Goal: Task Accomplishment & Management: Manage account settings

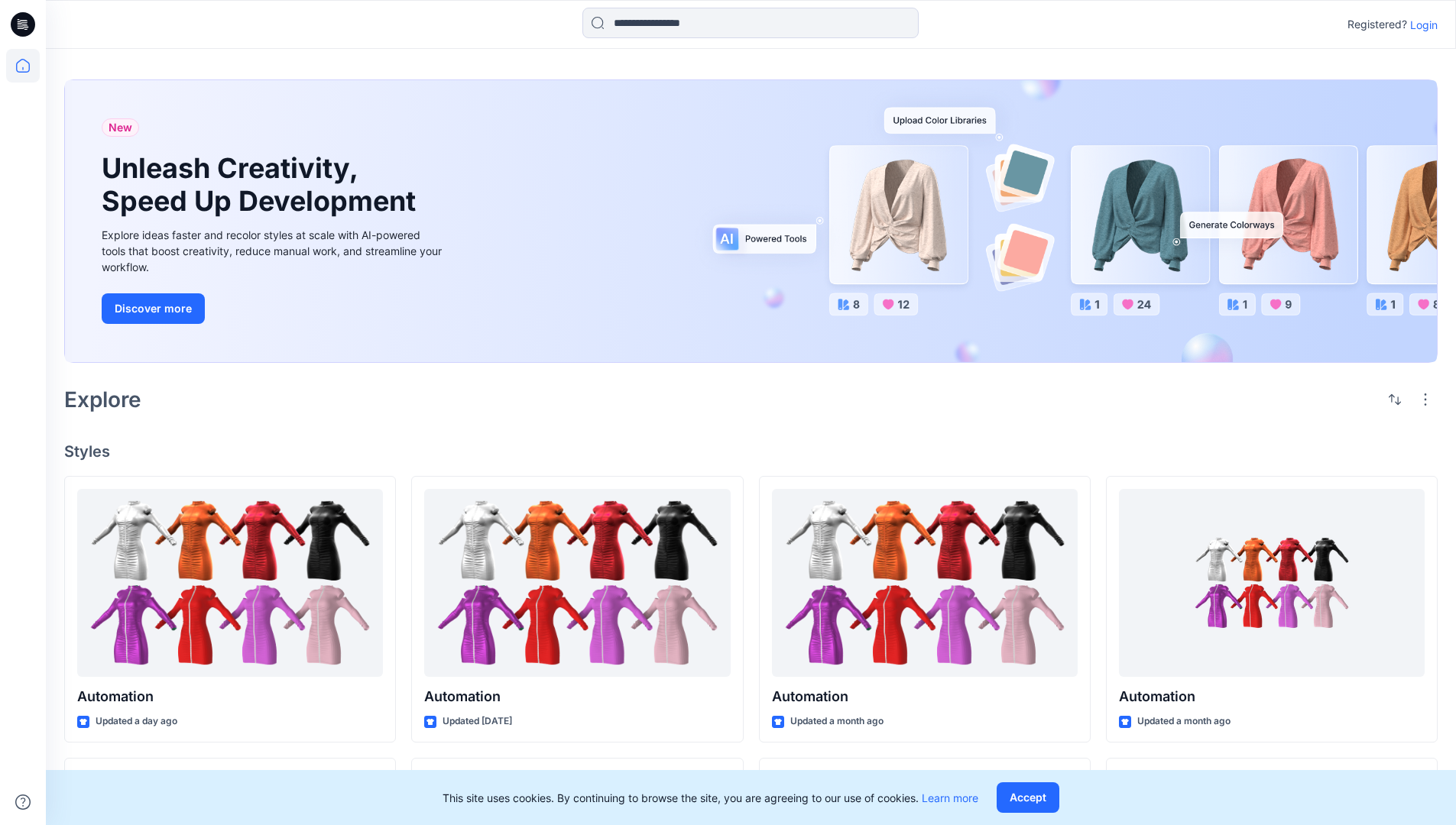
click at [1419, 24] on p "Login" at bounding box center [1424, 24] width 28 height 16
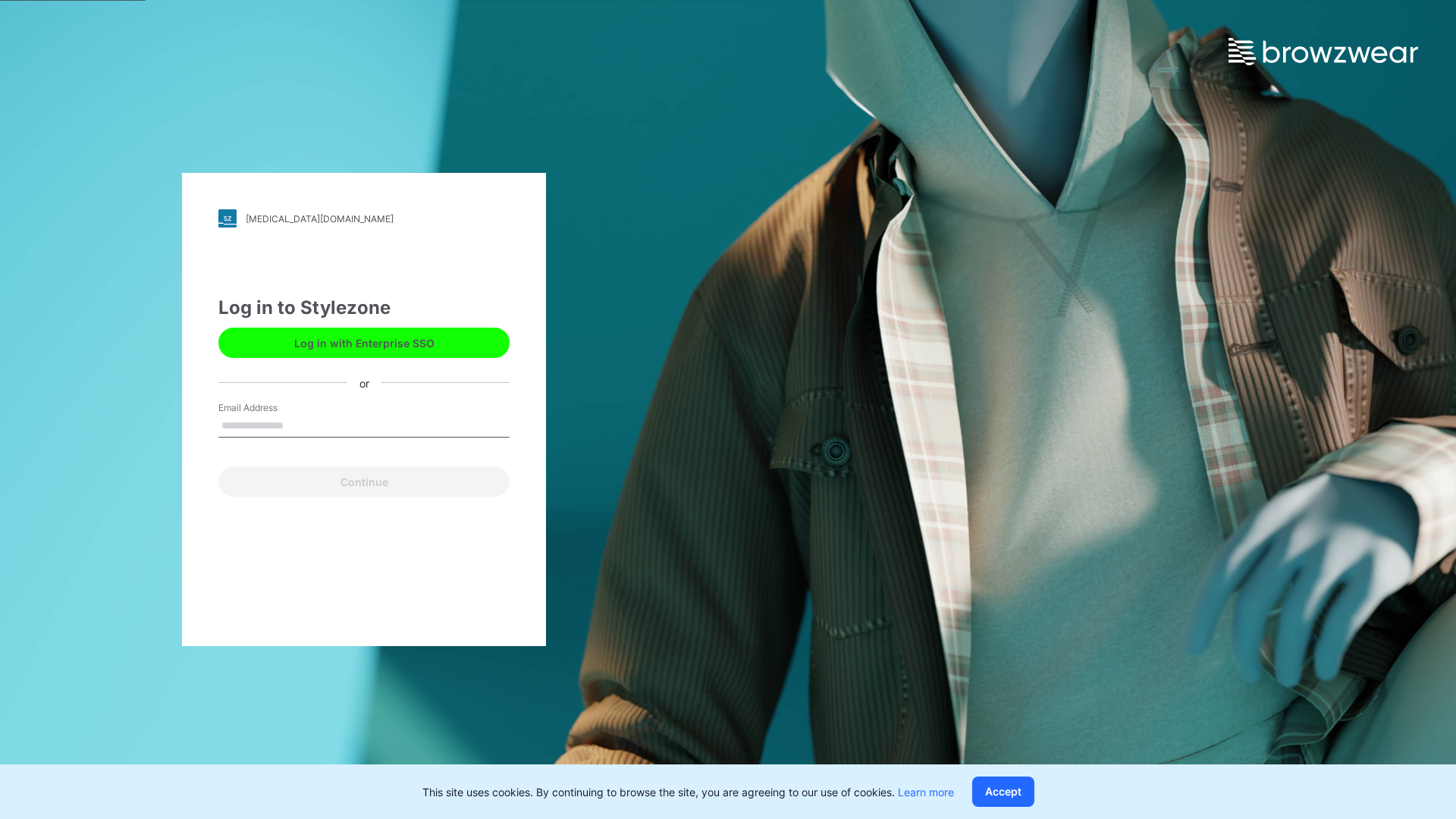
click at [300, 425] on input "Email Address" at bounding box center [364, 426] width 291 height 23
type input "**********"
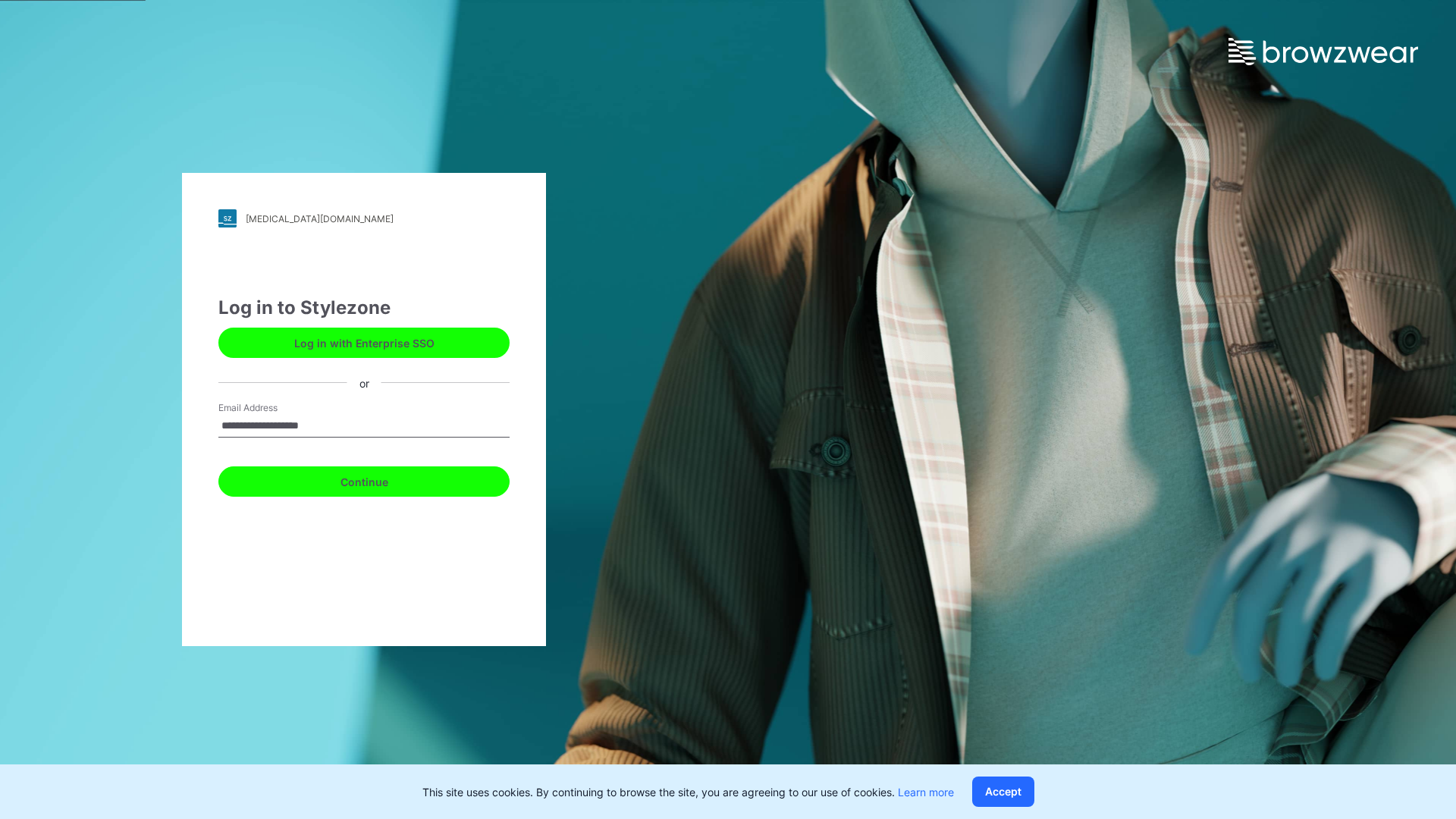
click at [381, 480] on button "Continue" at bounding box center [364, 481] width 291 height 30
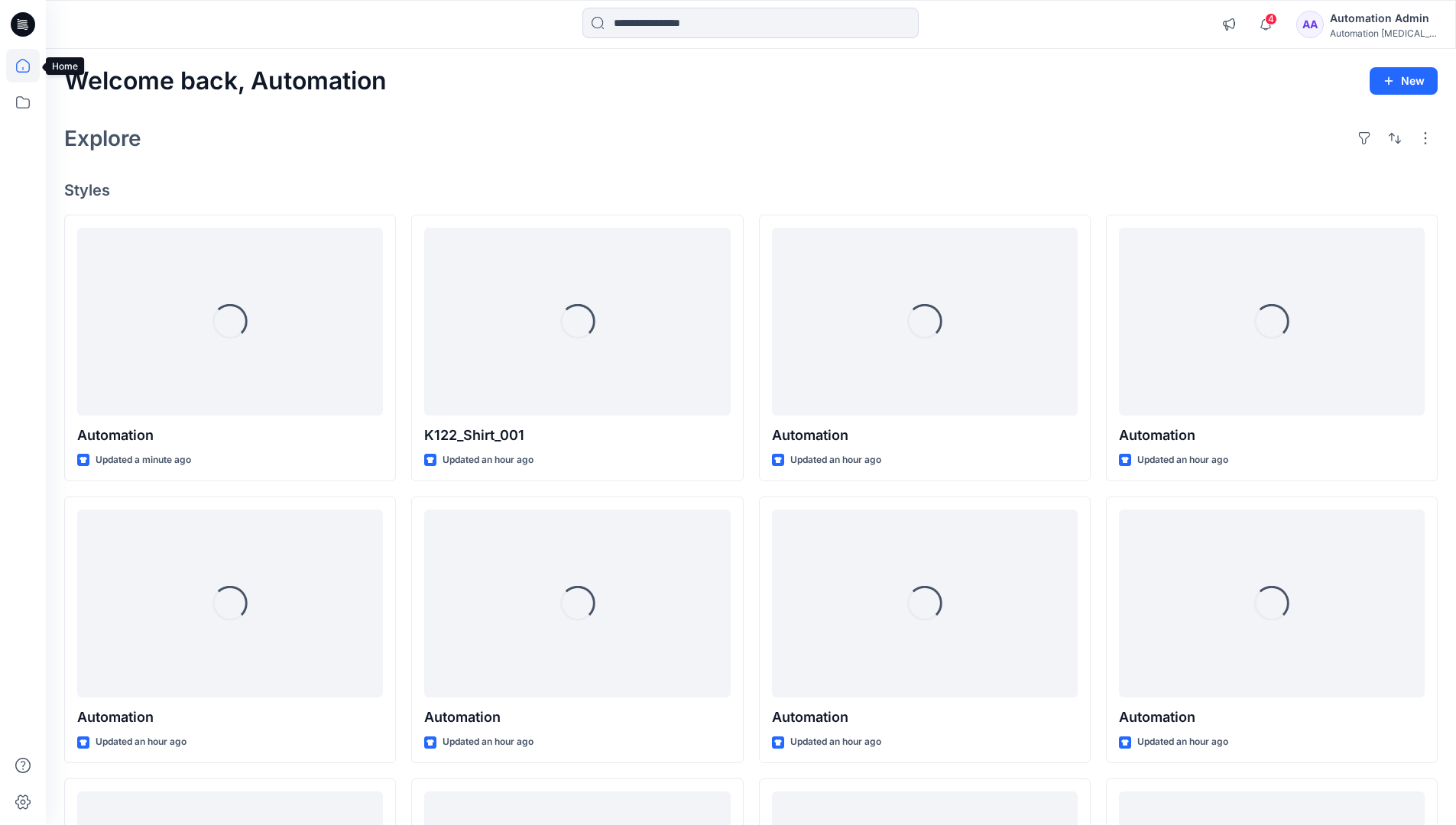
click at [29, 65] on icon at bounding box center [23, 65] width 14 height 14
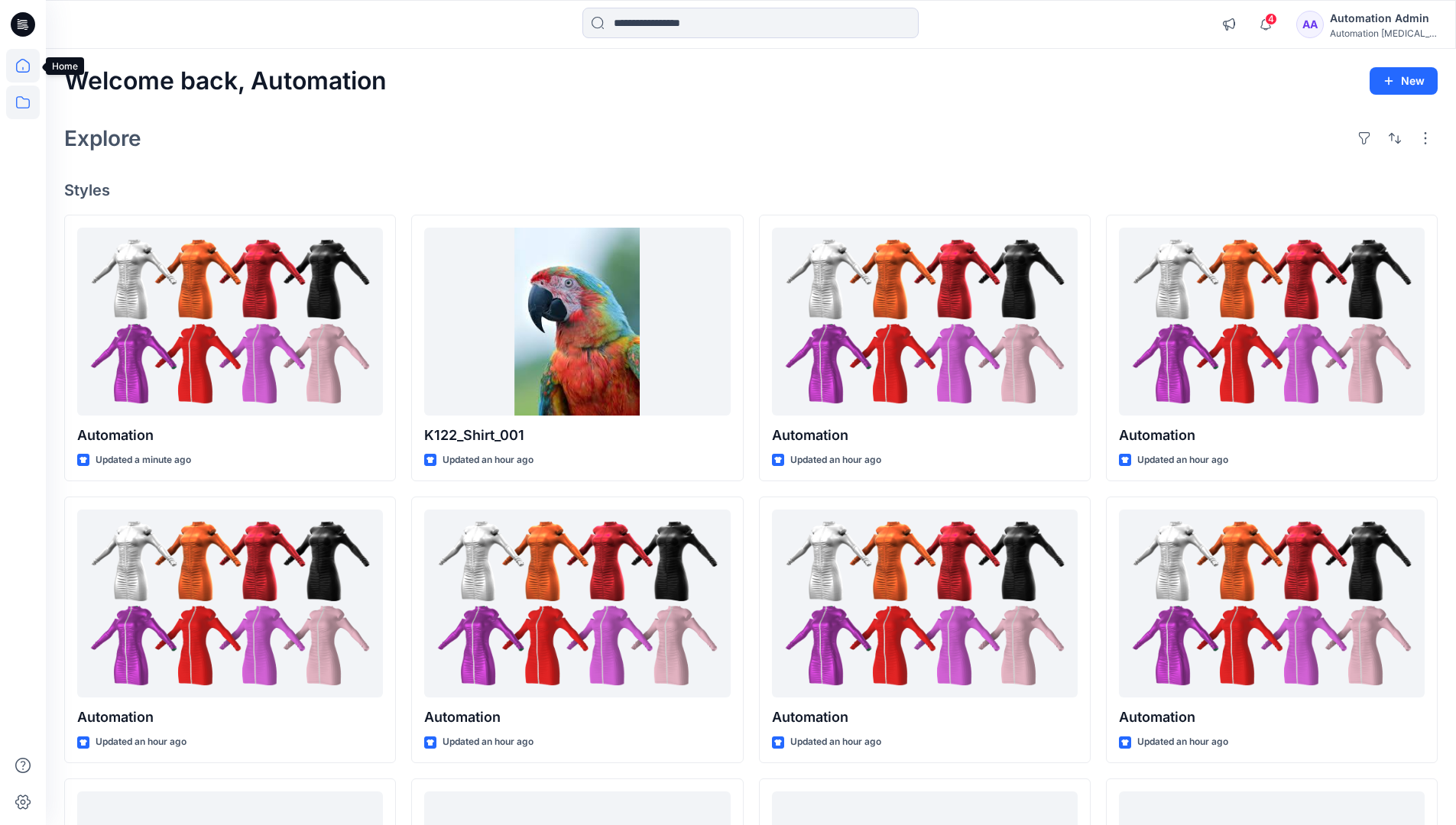
click at [24, 101] on icon at bounding box center [23, 102] width 34 height 34
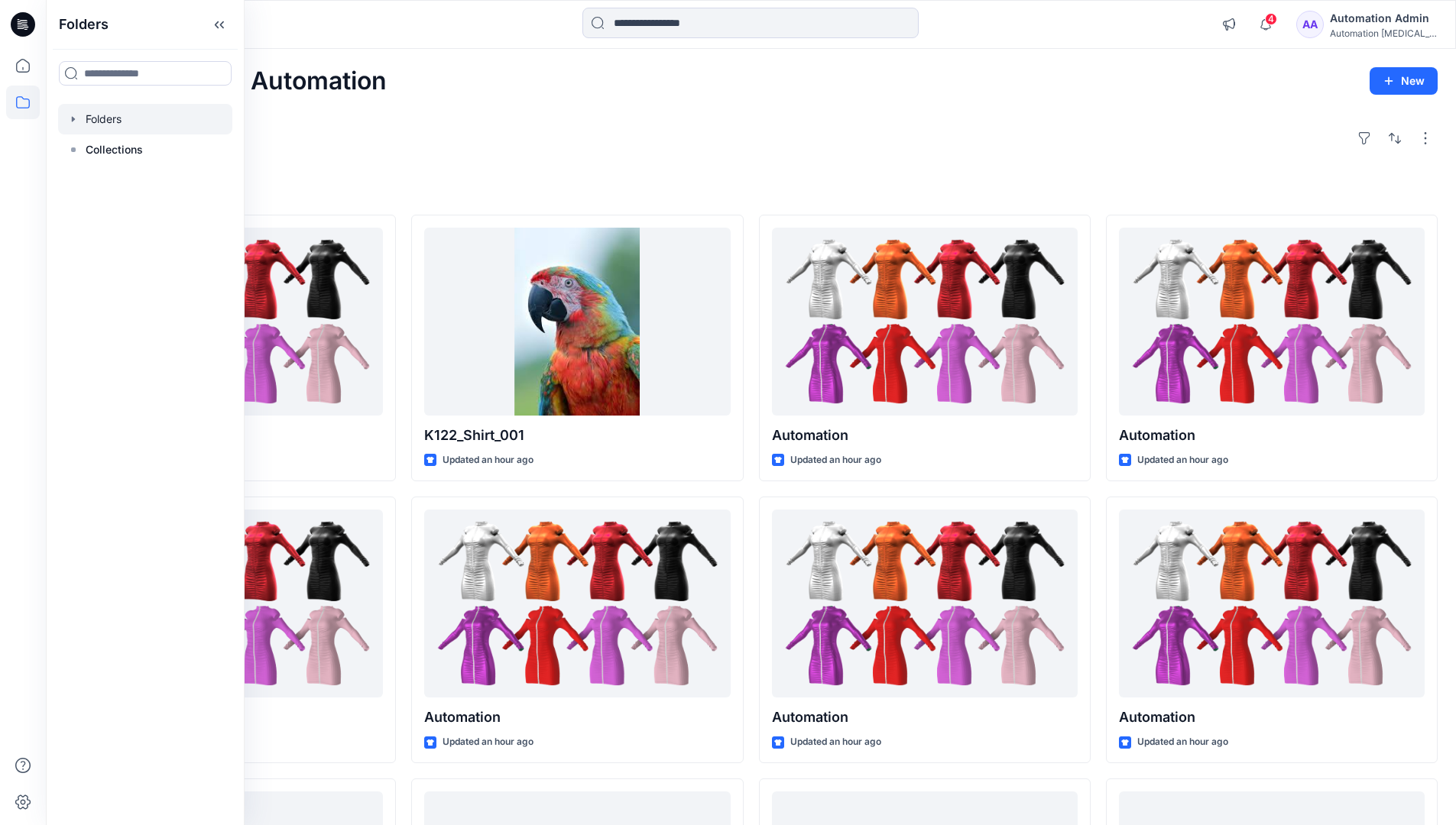
click at [101, 115] on div at bounding box center [146, 119] width 174 height 31
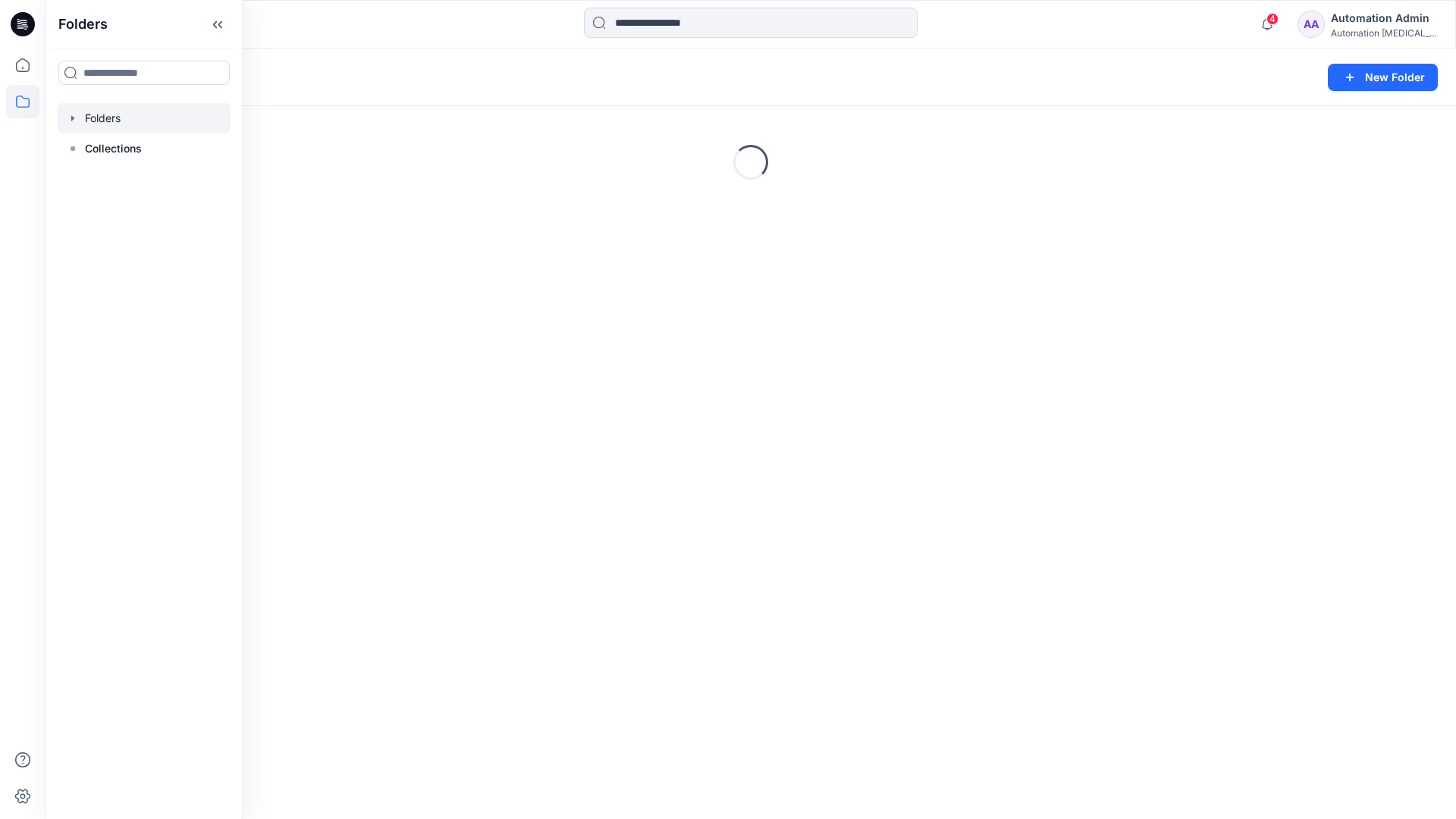
scroll to position [264, 0]
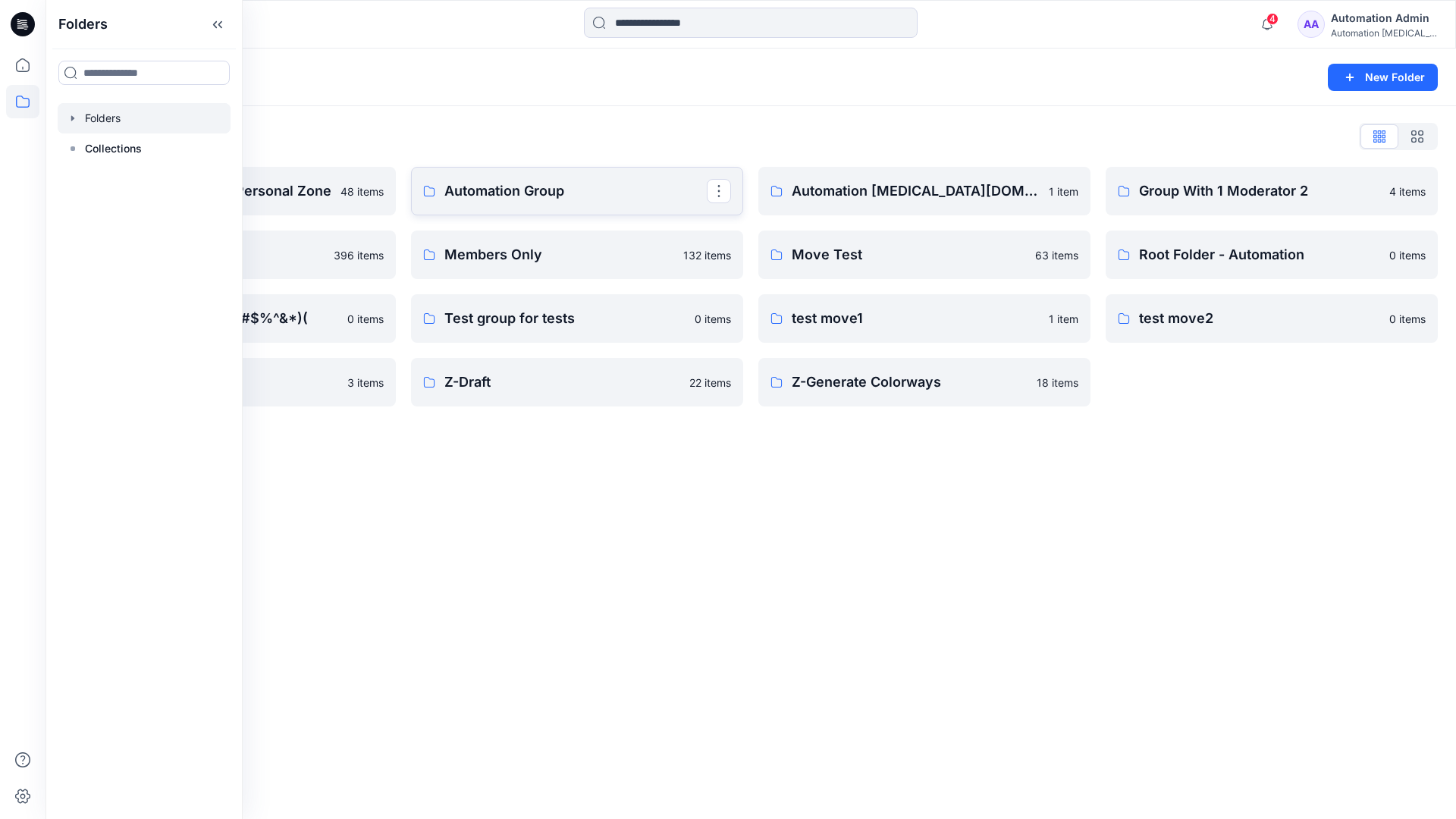
click at [551, 197] on p "Automation Group" at bounding box center [575, 190] width 262 height 22
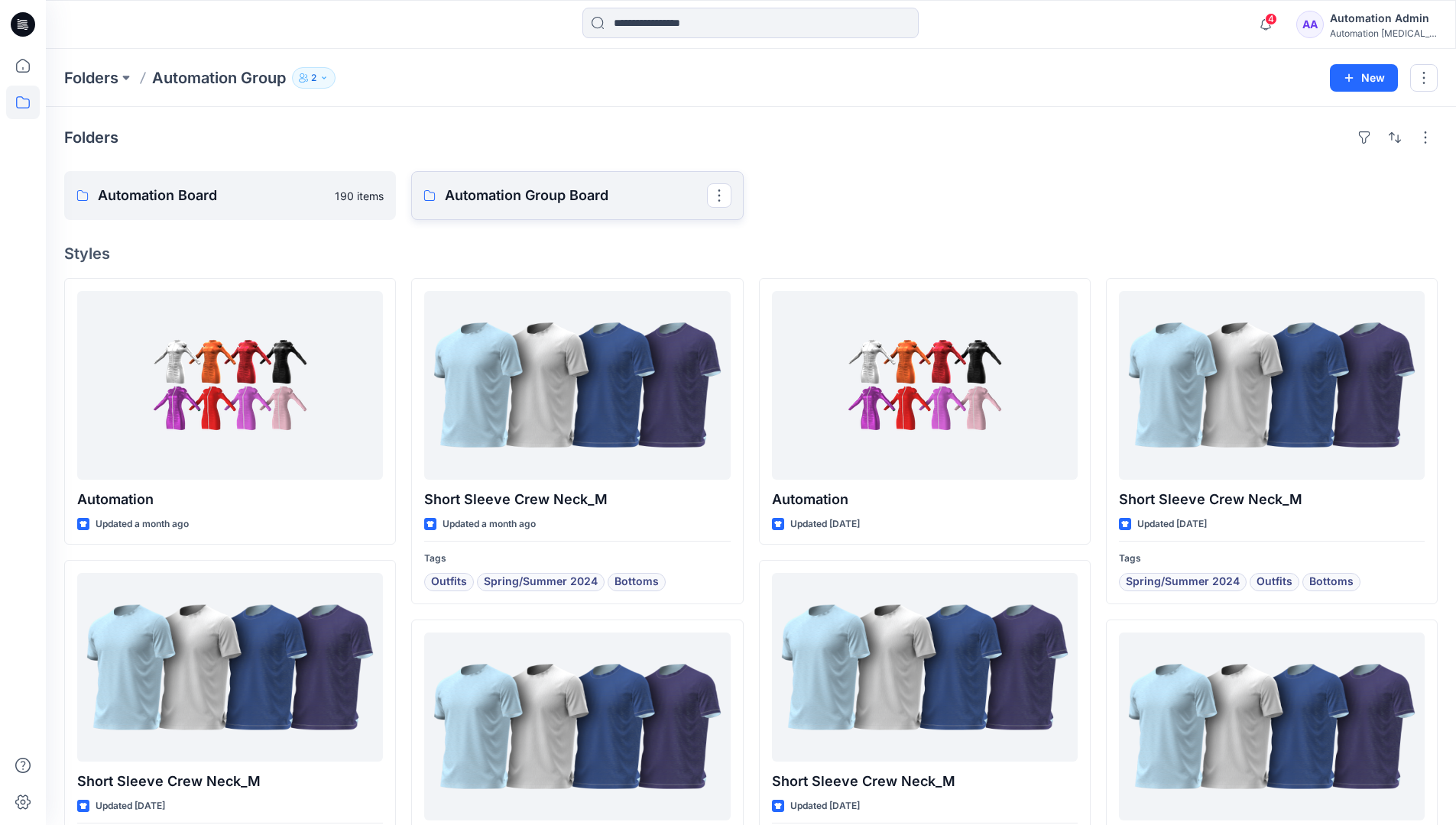
click at [517, 205] on p "Automation Group Board" at bounding box center [576, 195] width 262 height 22
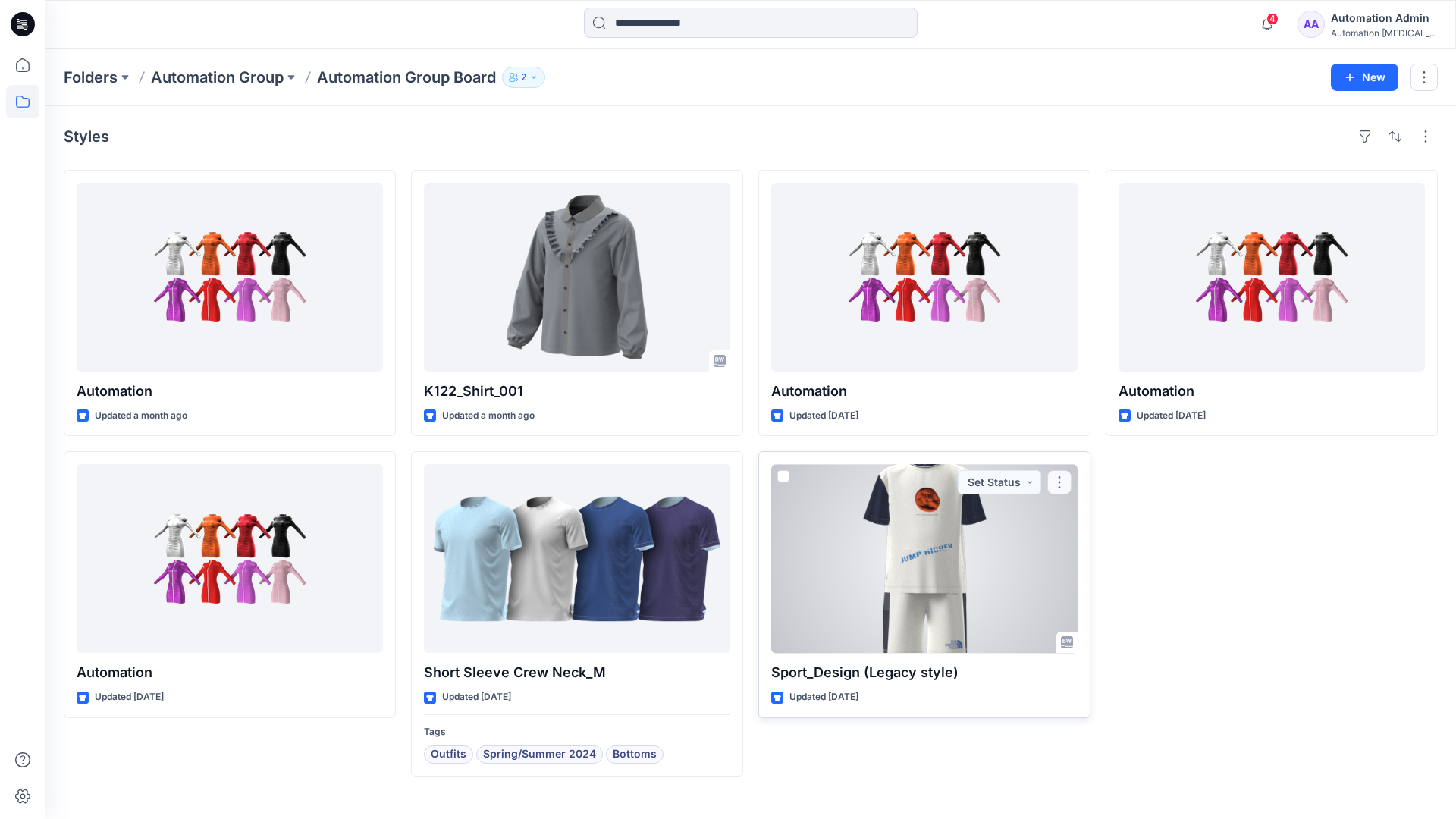
click at [1058, 480] on button "button" at bounding box center [1060, 482] width 24 height 24
click at [1096, 627] on p "Move to" at bounding box center [1098, 629] width 40 height 16
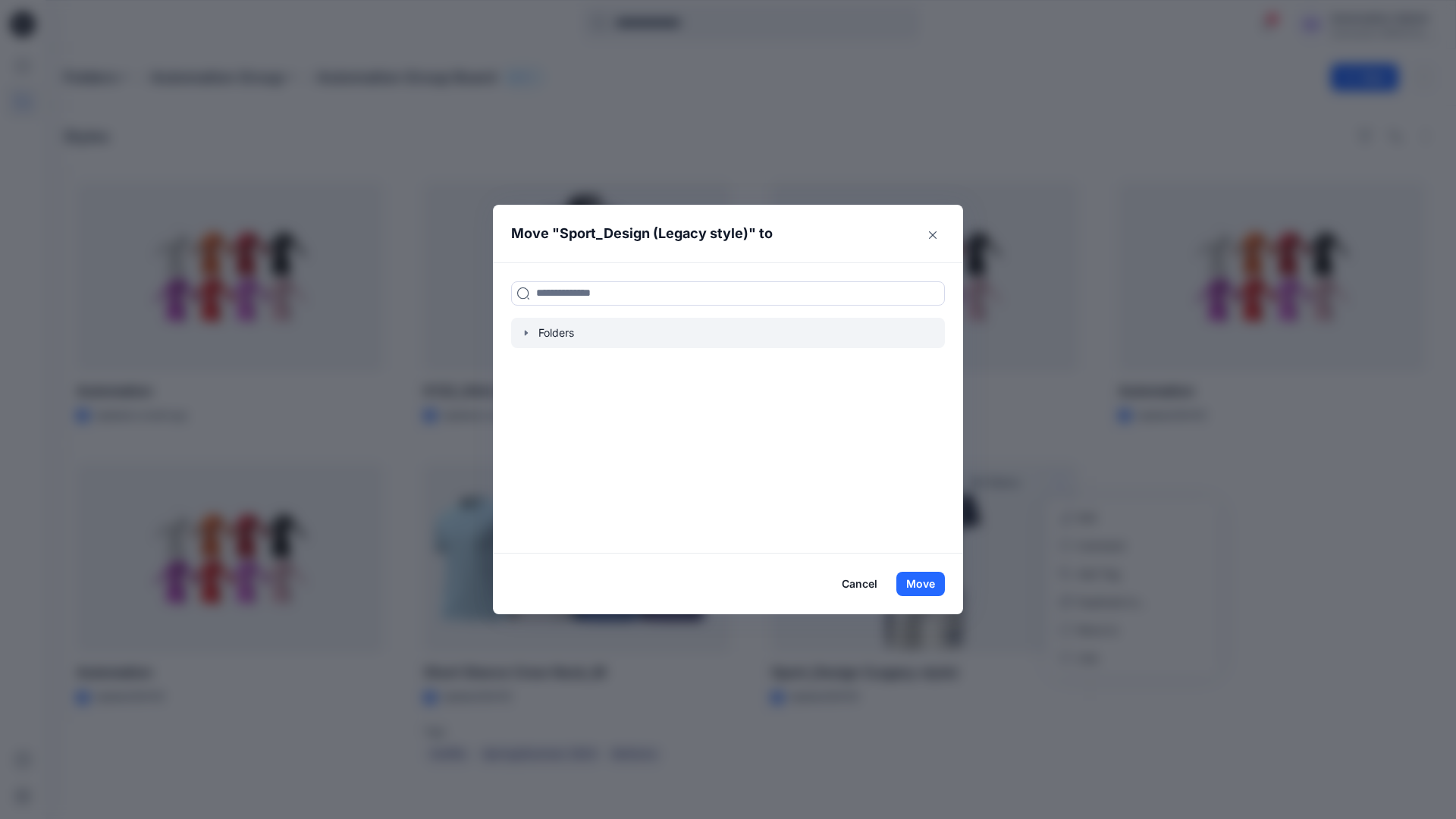
click at [523, 332] on icon "button" at bounding box center [526, 333] width 12 height 12
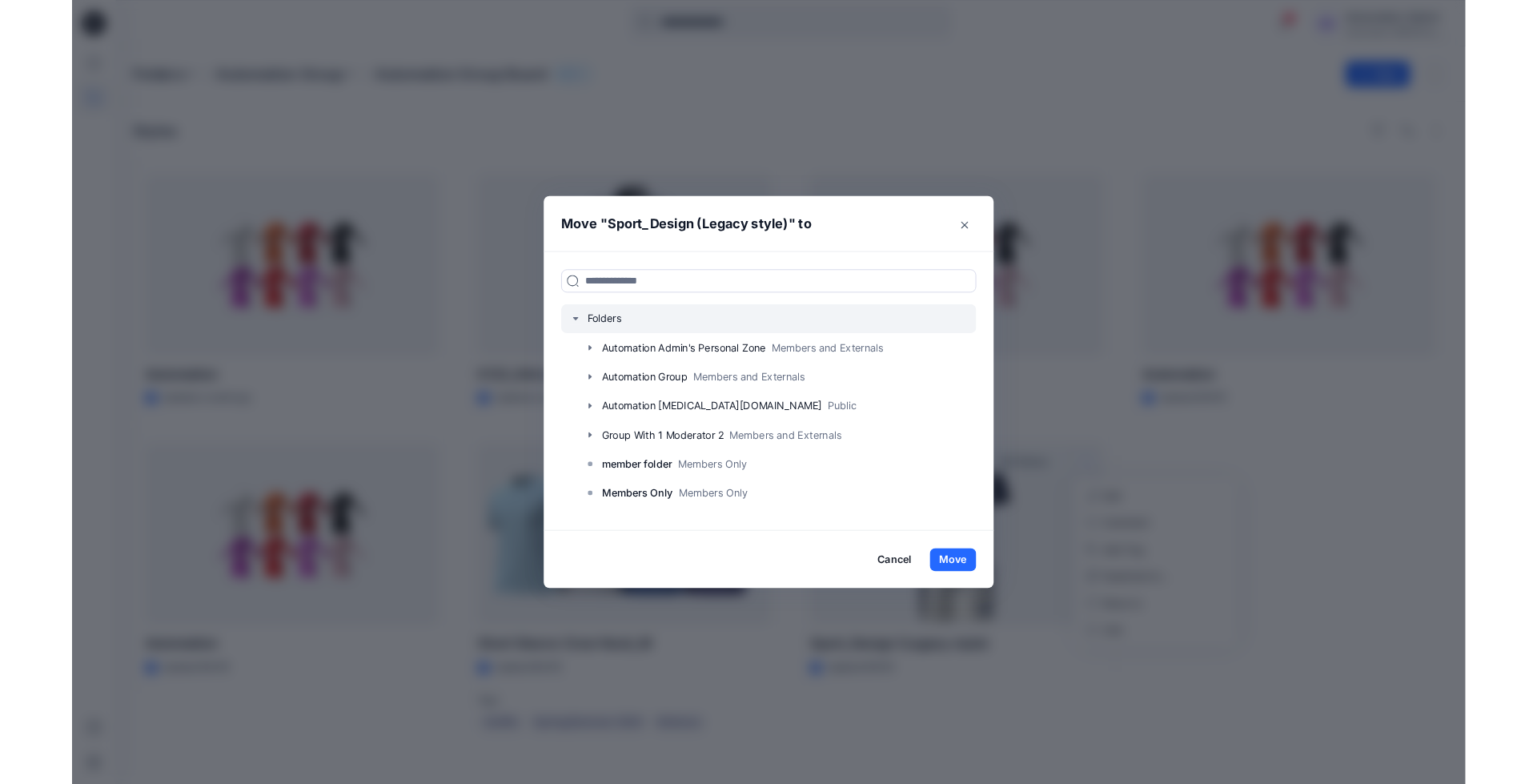
scroll to position [126, 0]
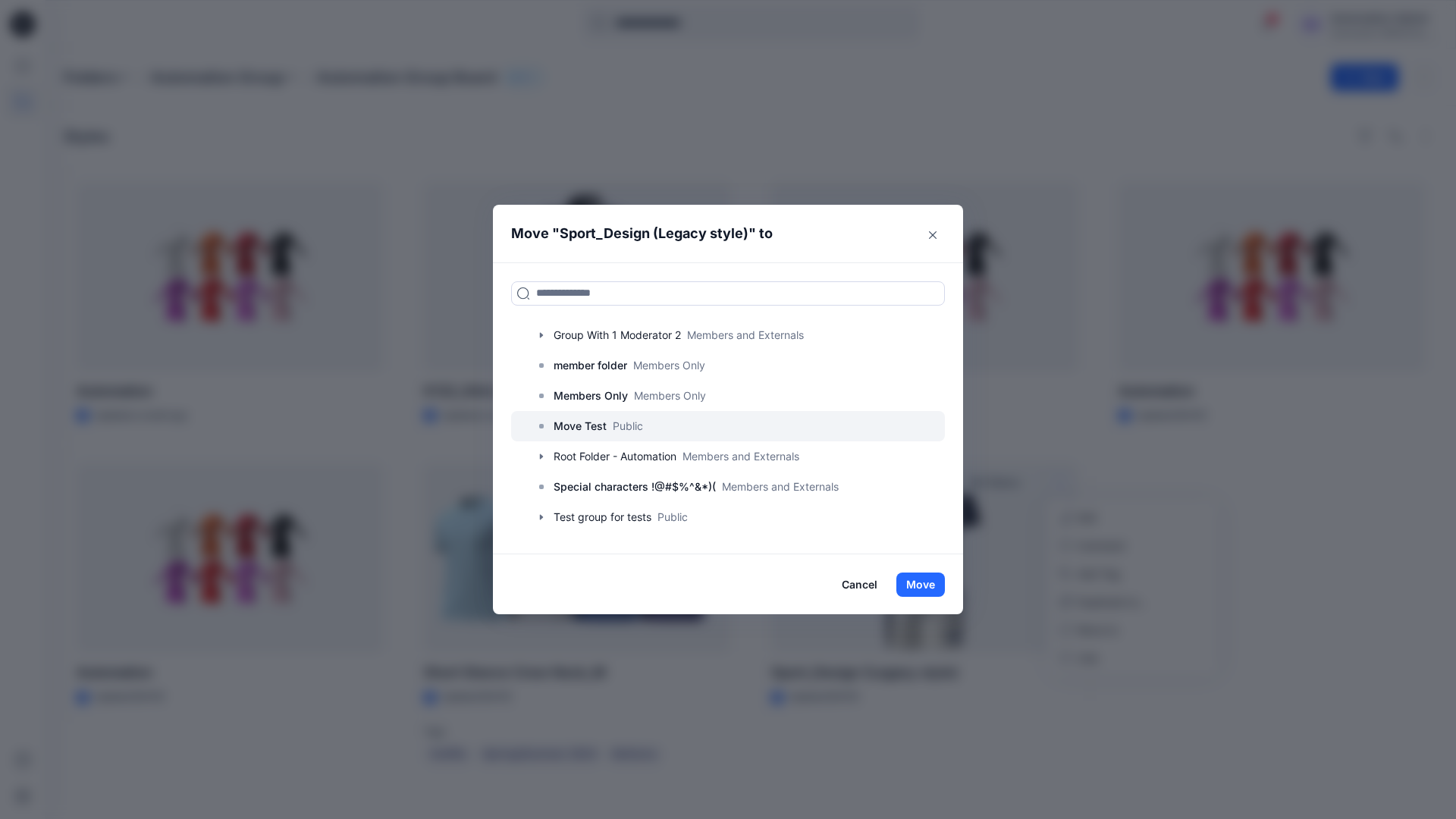
click at [583, 429] on p "Move Test" at bounding box center [579, 426] width 53 height 18
click at [924, 584] on button "Move" at bounding box center [920, 584] width 48 height 24
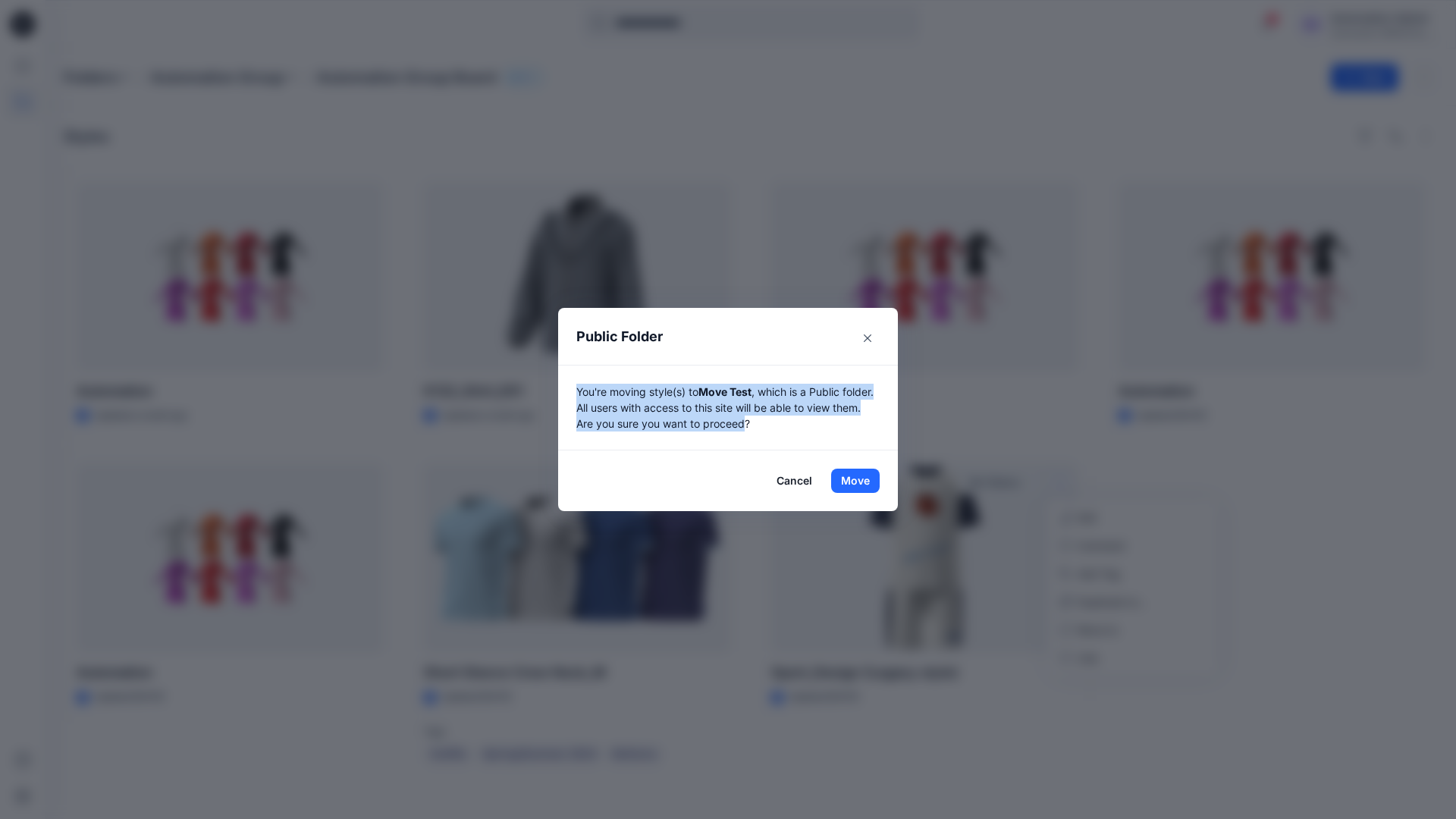
drag, startPoint x: 924, startPoint y: 584, endPoint x: 779, endPoint y: 423, distance: 216.7
click at [779, 423] on p "You're moving style(s) to Move Test , which is a Public folder. All users with …" at bounding box center [728, 407] width 303 height 48
click at [855, 480] on button "Move" at bounding box center [855, 480] width 48 height 24
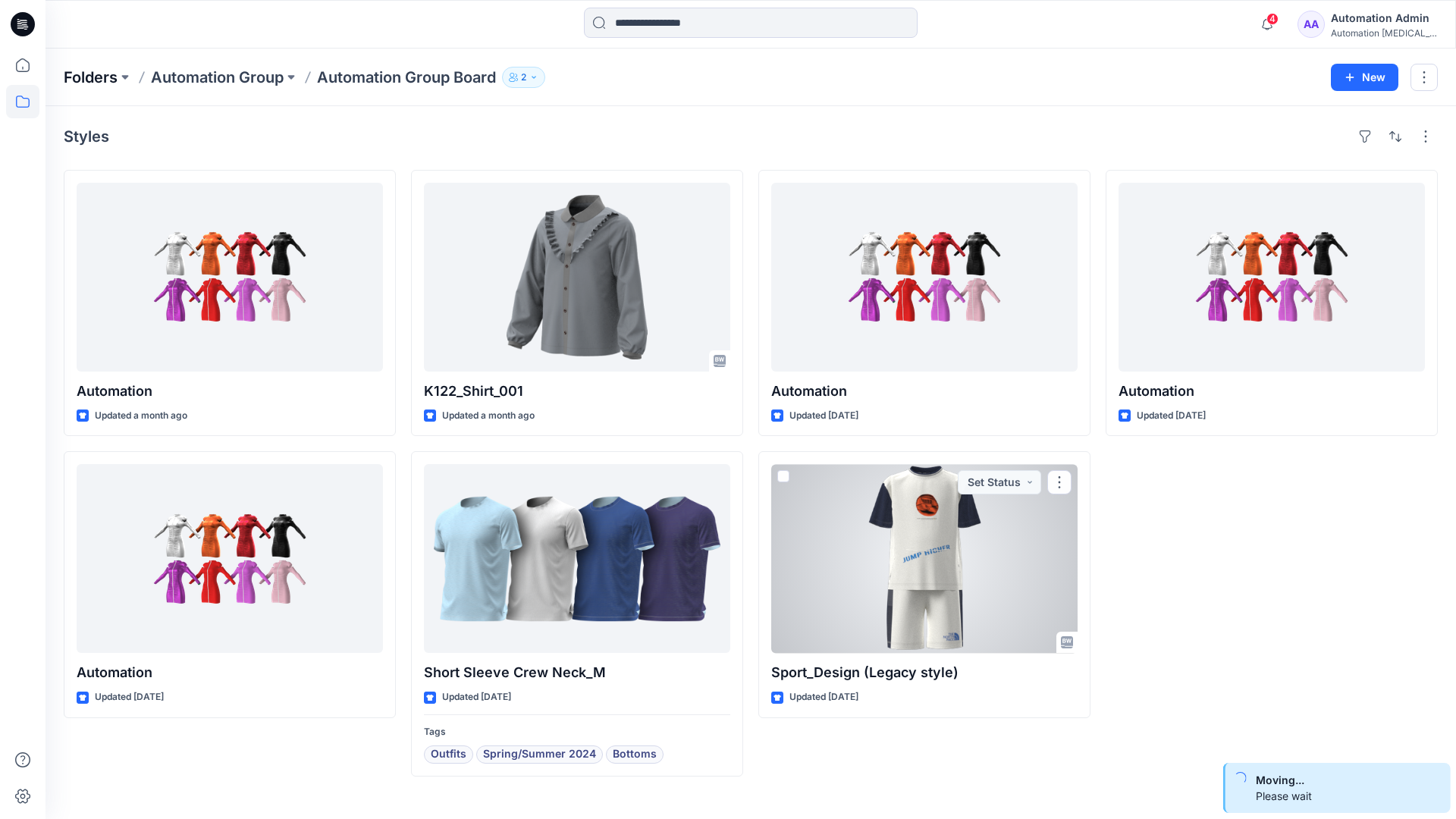
click at [88, 73] on p "Folders" at bounding box center [91, 77] width 54 height 22
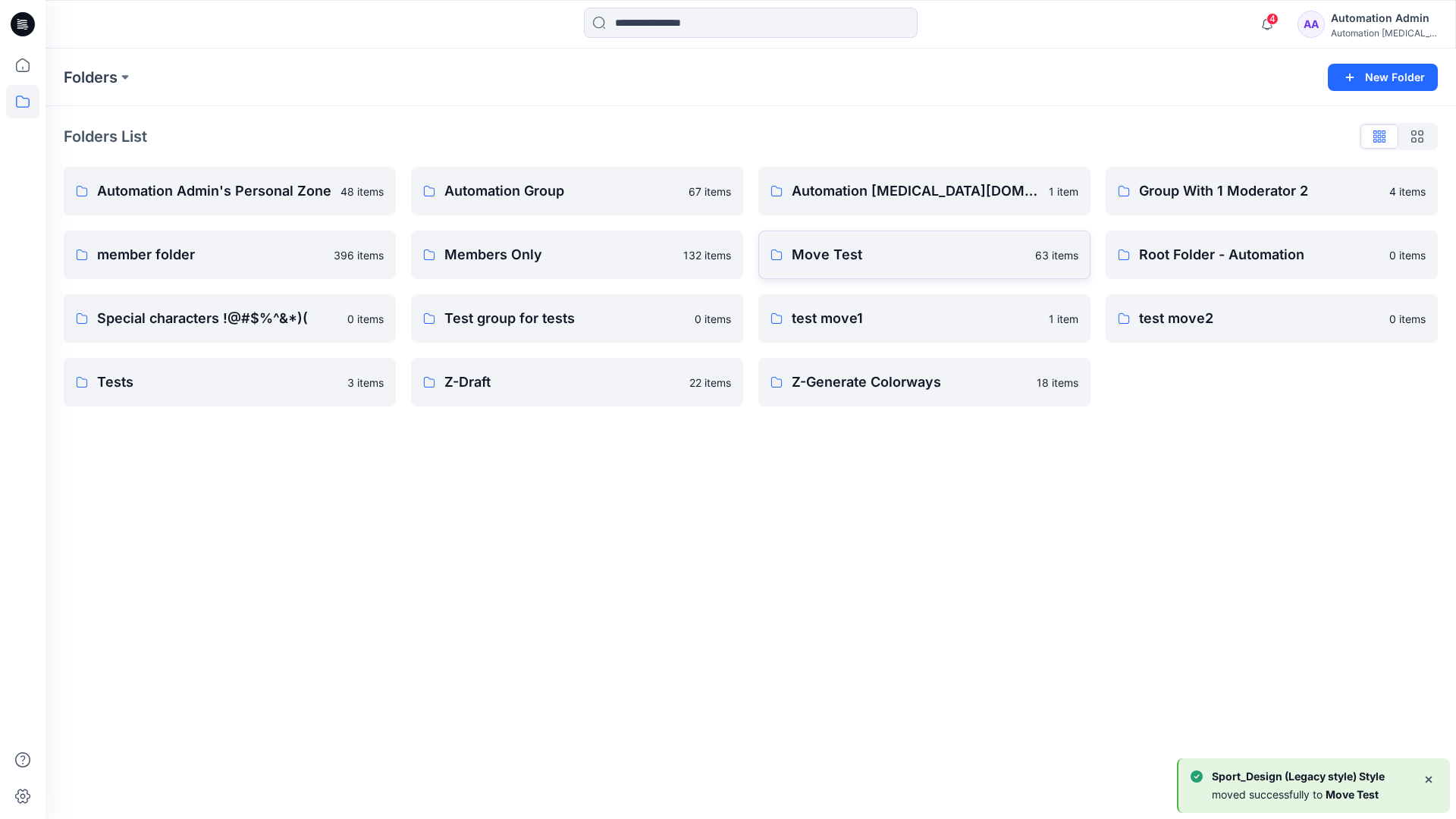
click at [876, 263] on p "Move Test" at bounding box center [908, 255] width 235 height 22
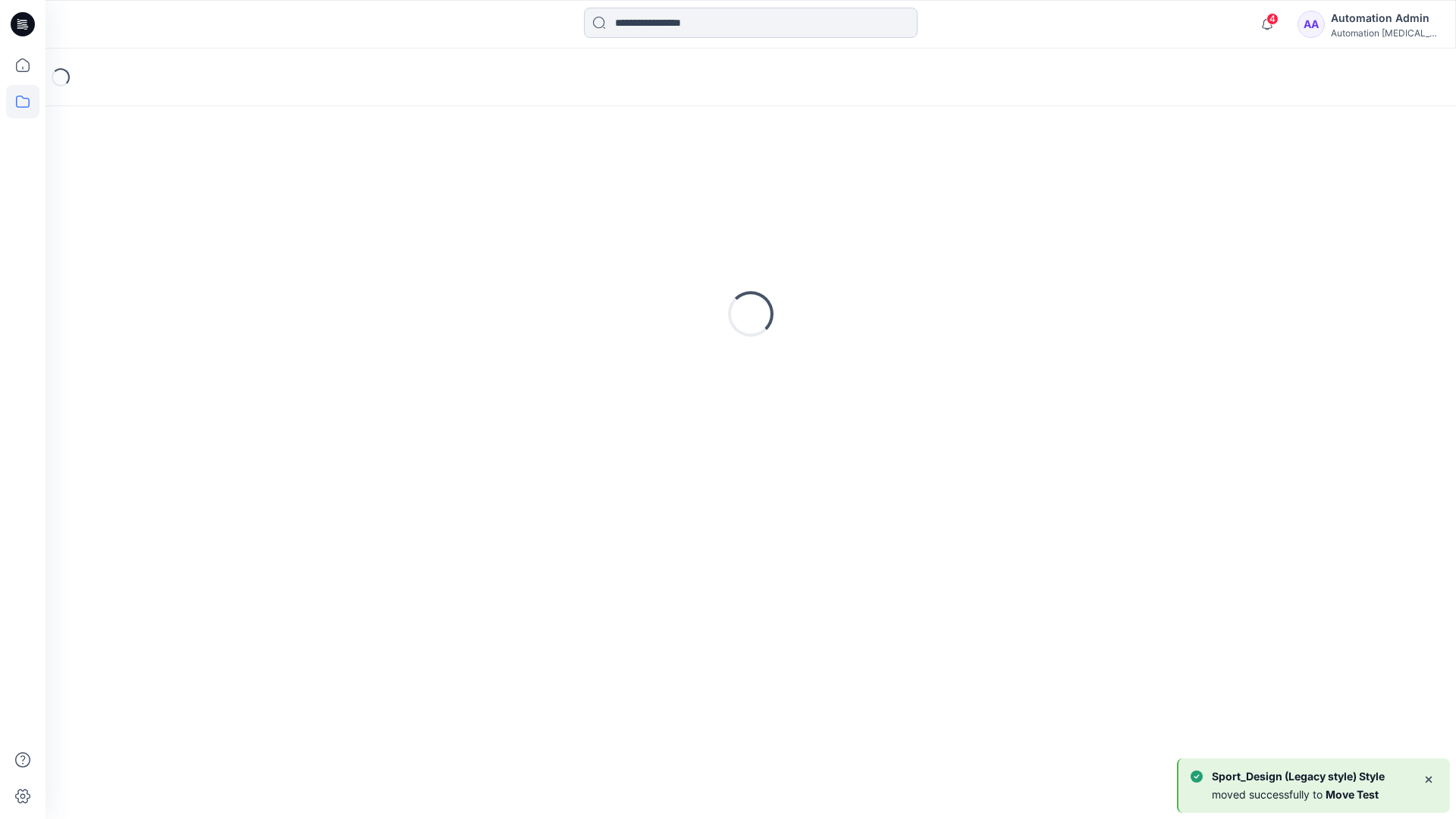
click at [684, 29] on input at bounding box center [750, 23] width 333 height 30
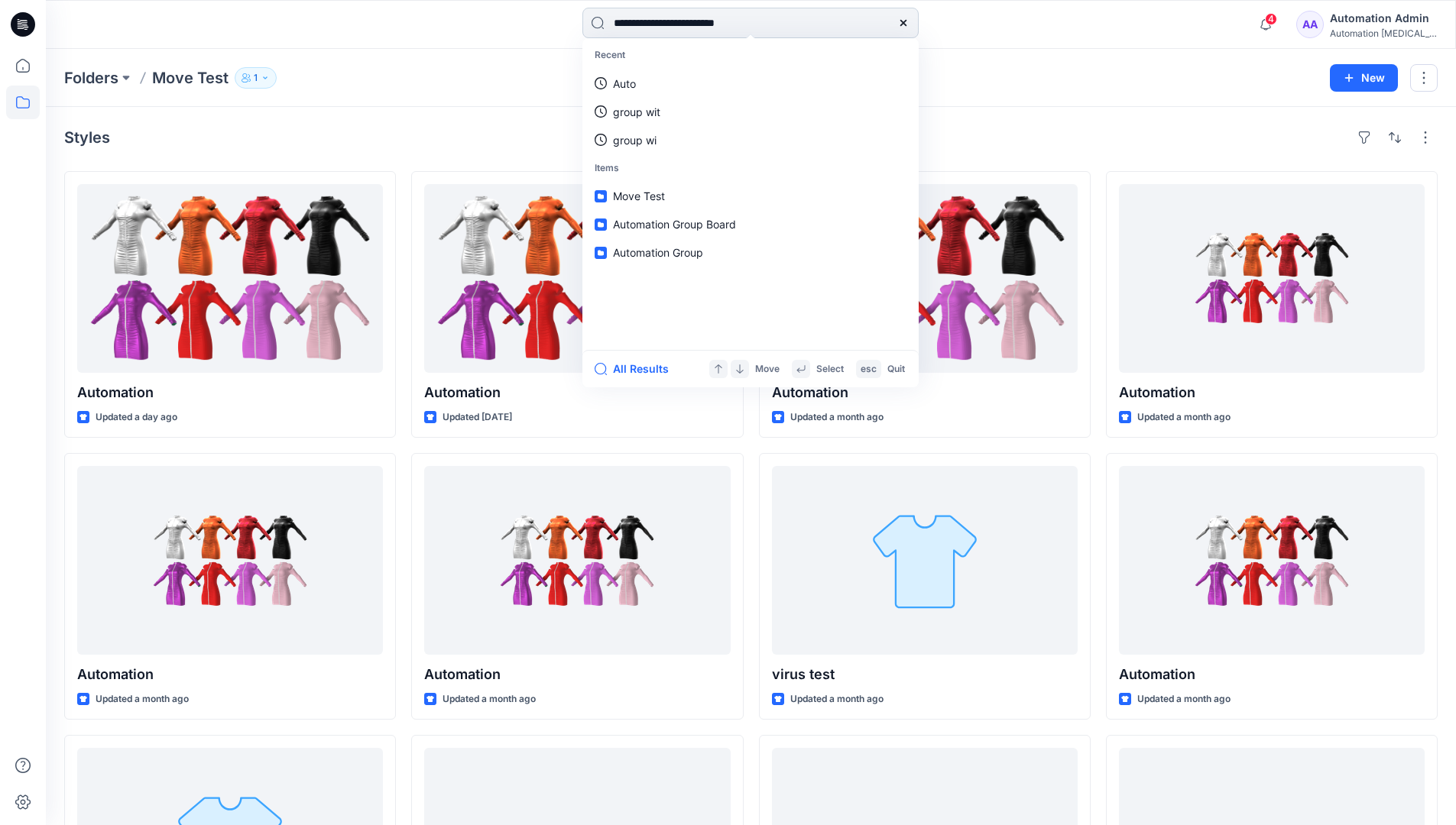
type input "**********"
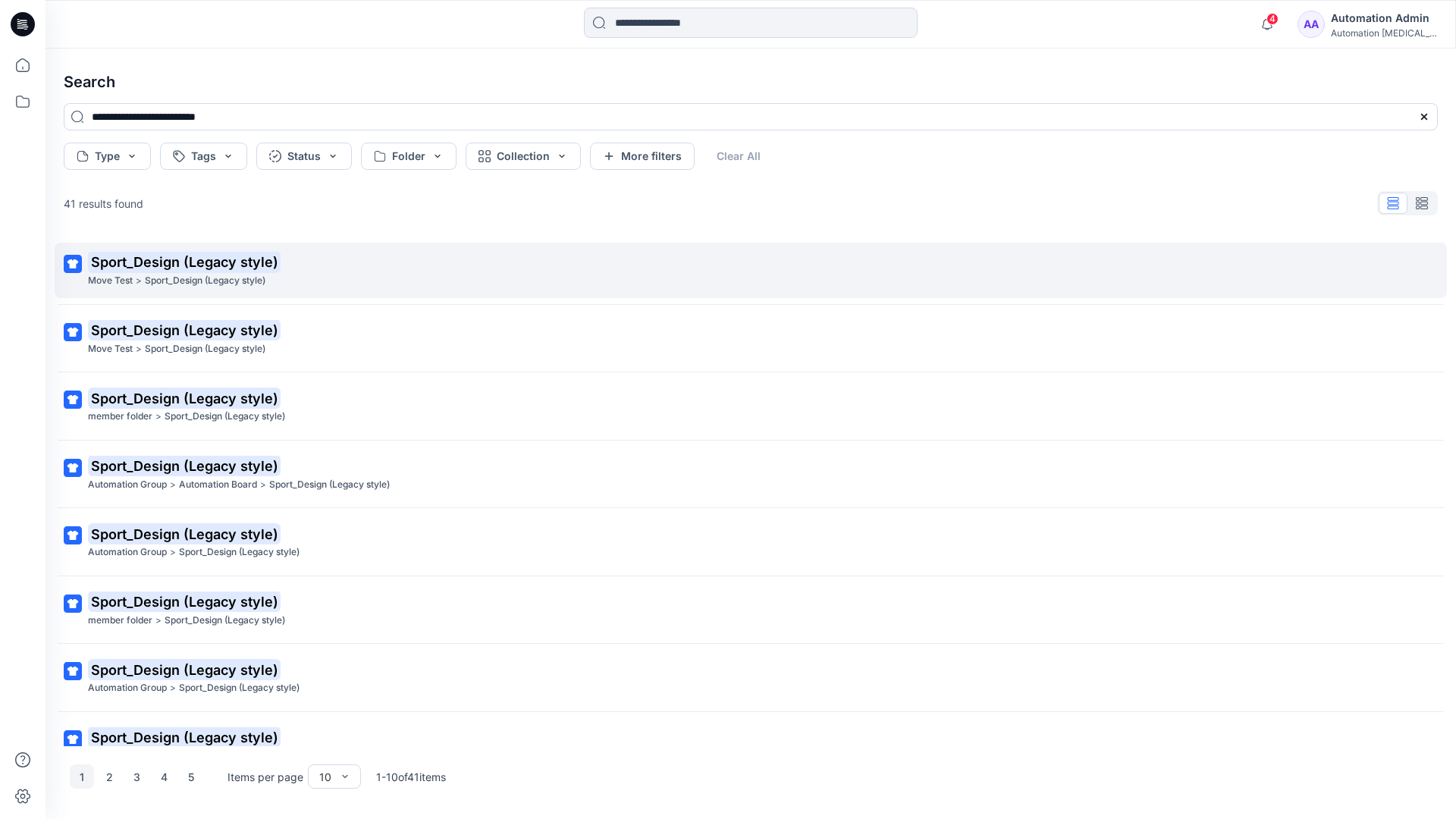
click at [115, 262] on mark "Sport_Design (Legacy style)" at bounding box center [184, 261] width 192 height 22
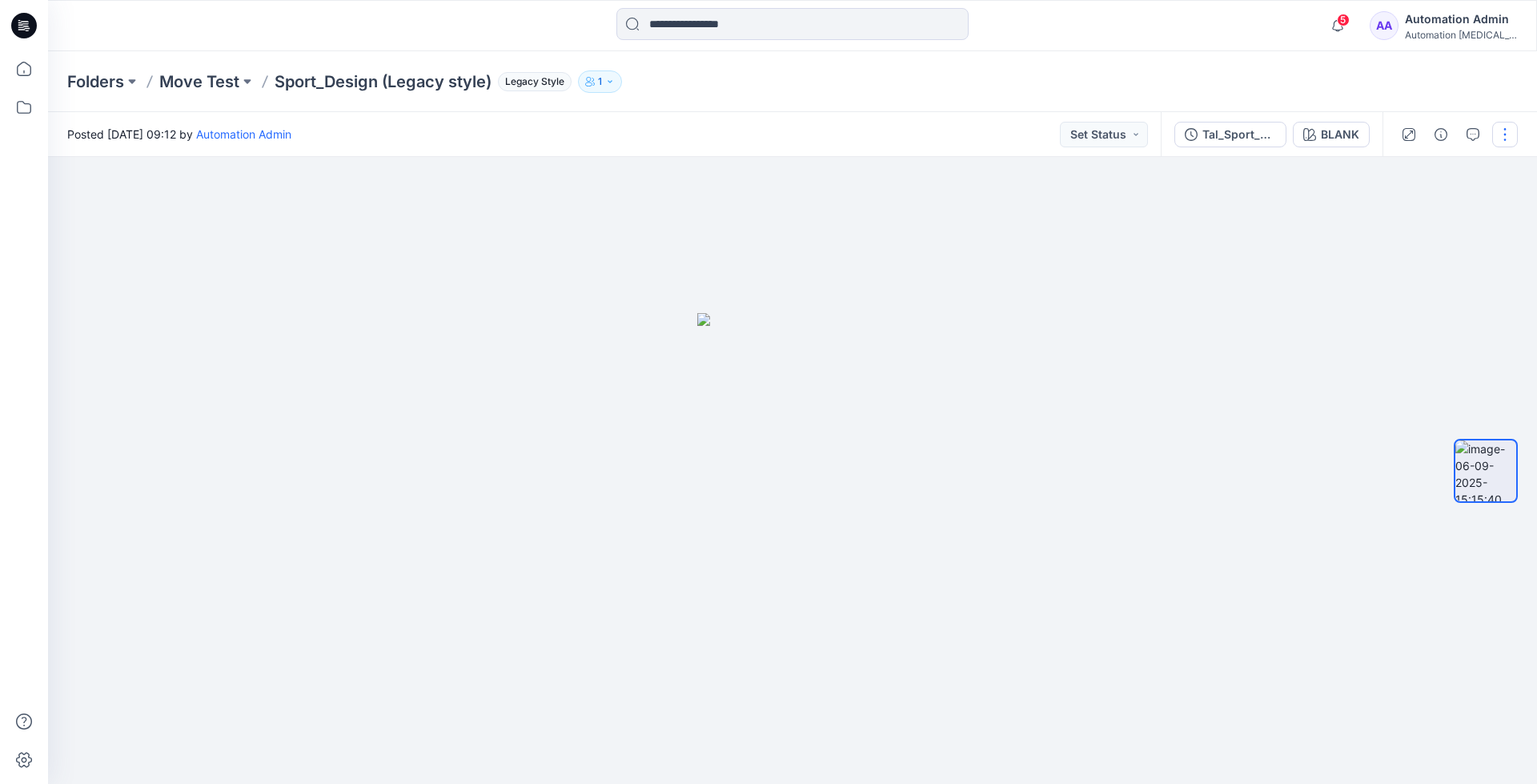
click at [1507, 137] on button "button" at bounding box center [1505, 134] width 26 height 26
click at [1432, 284] on p "Move to..." at bounding box center [1418, 290] width 52 height 16
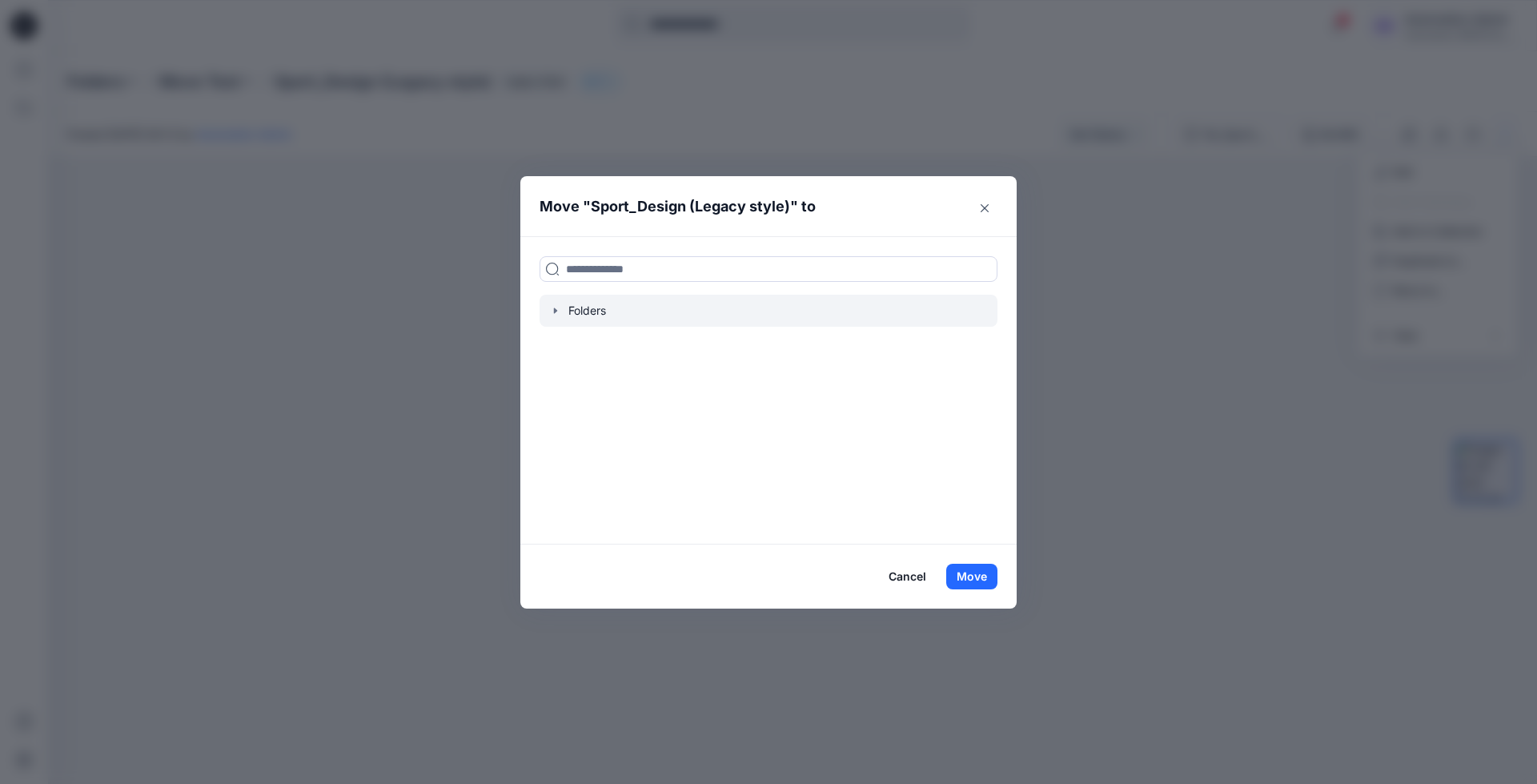
click at [555, 311] on icon "button" at bounding box center [556, 311] width 4 height 5
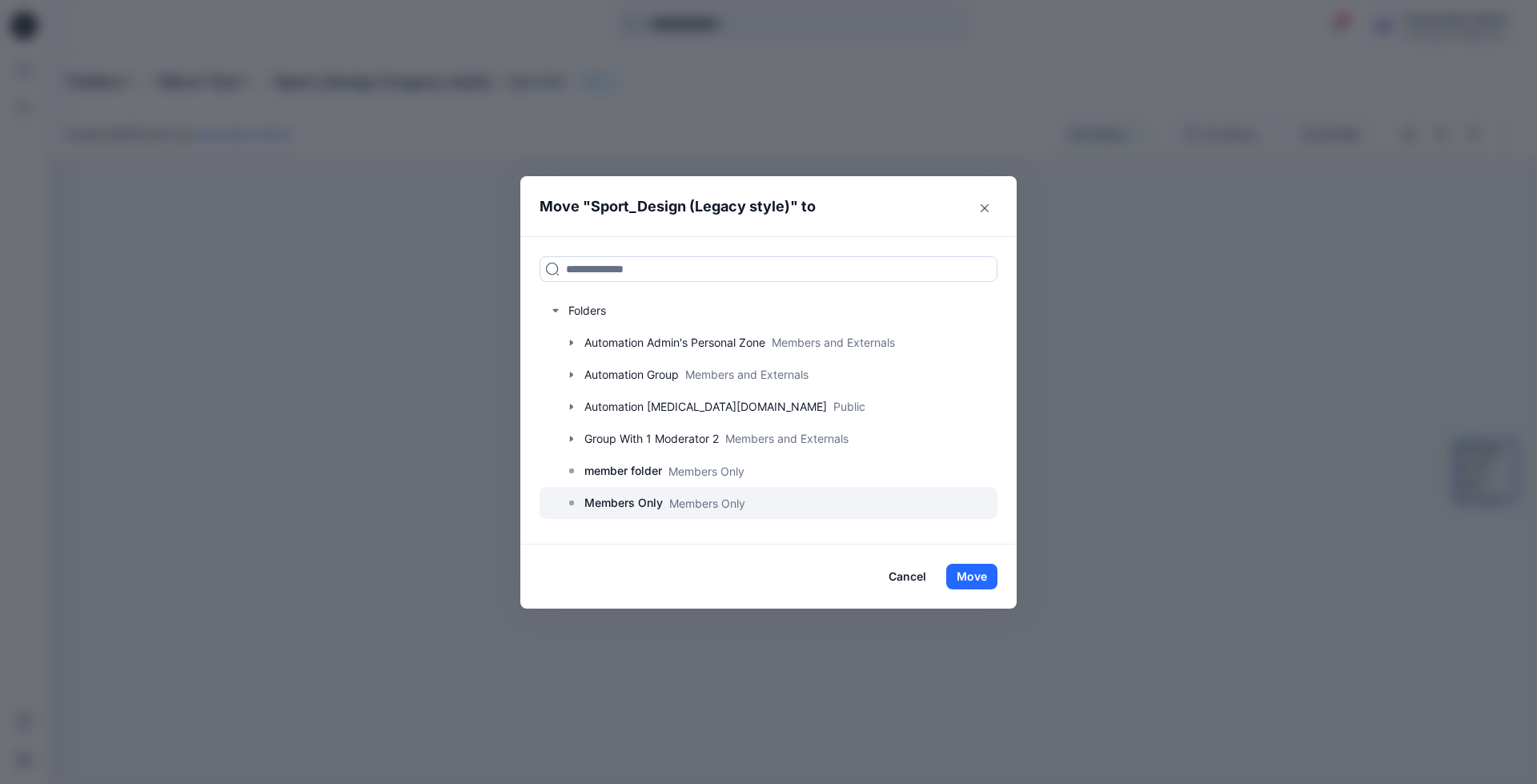
click at [629, 506] on p "Members Only" at bounding box center [623, 503] width 79 height 19
click at [988, 574] on button "Move" at bounding box center [971, 577] width 51 height 26
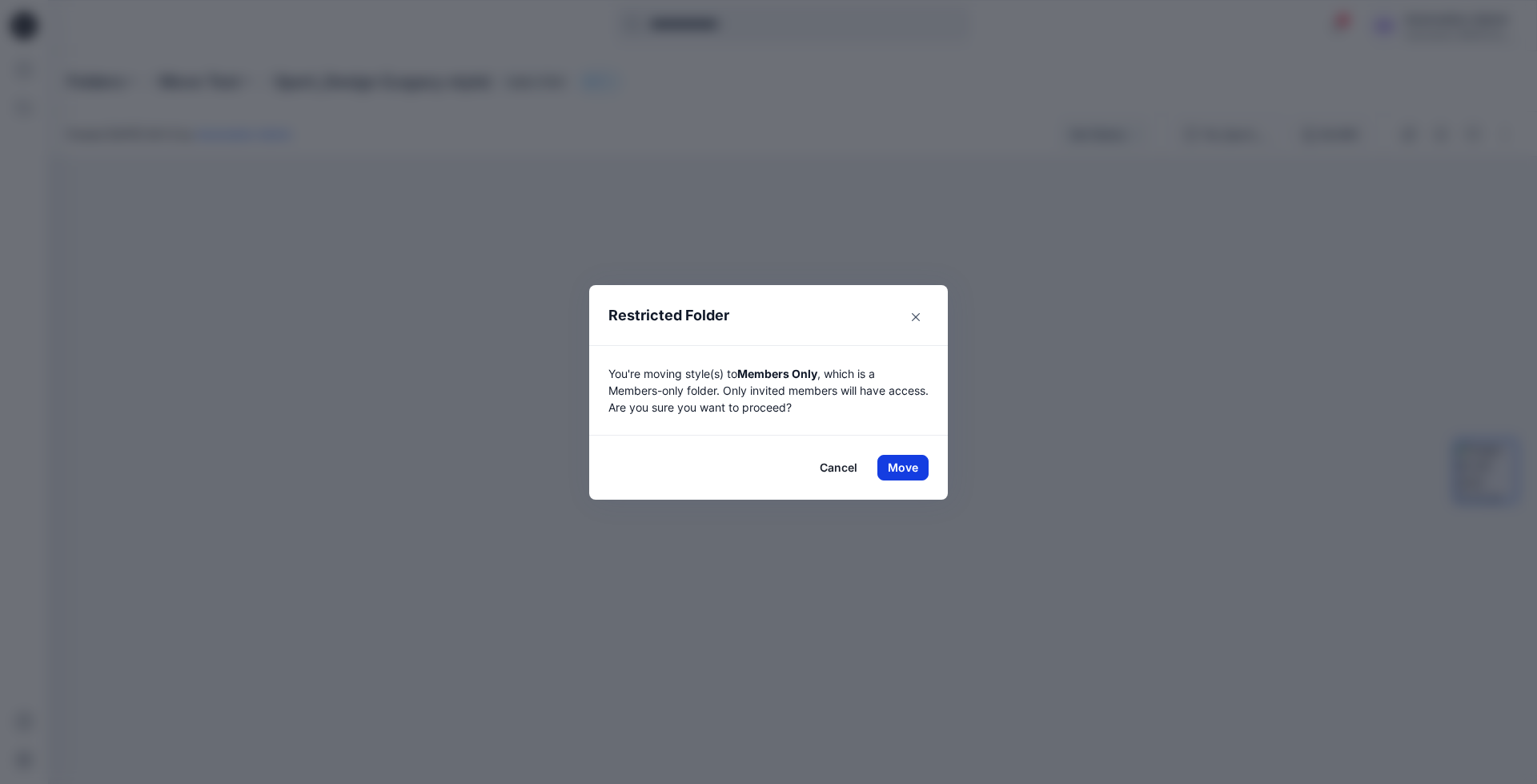
click at [895, 463] on button "Move" at bounding box center [903, 468] width 51 height 26
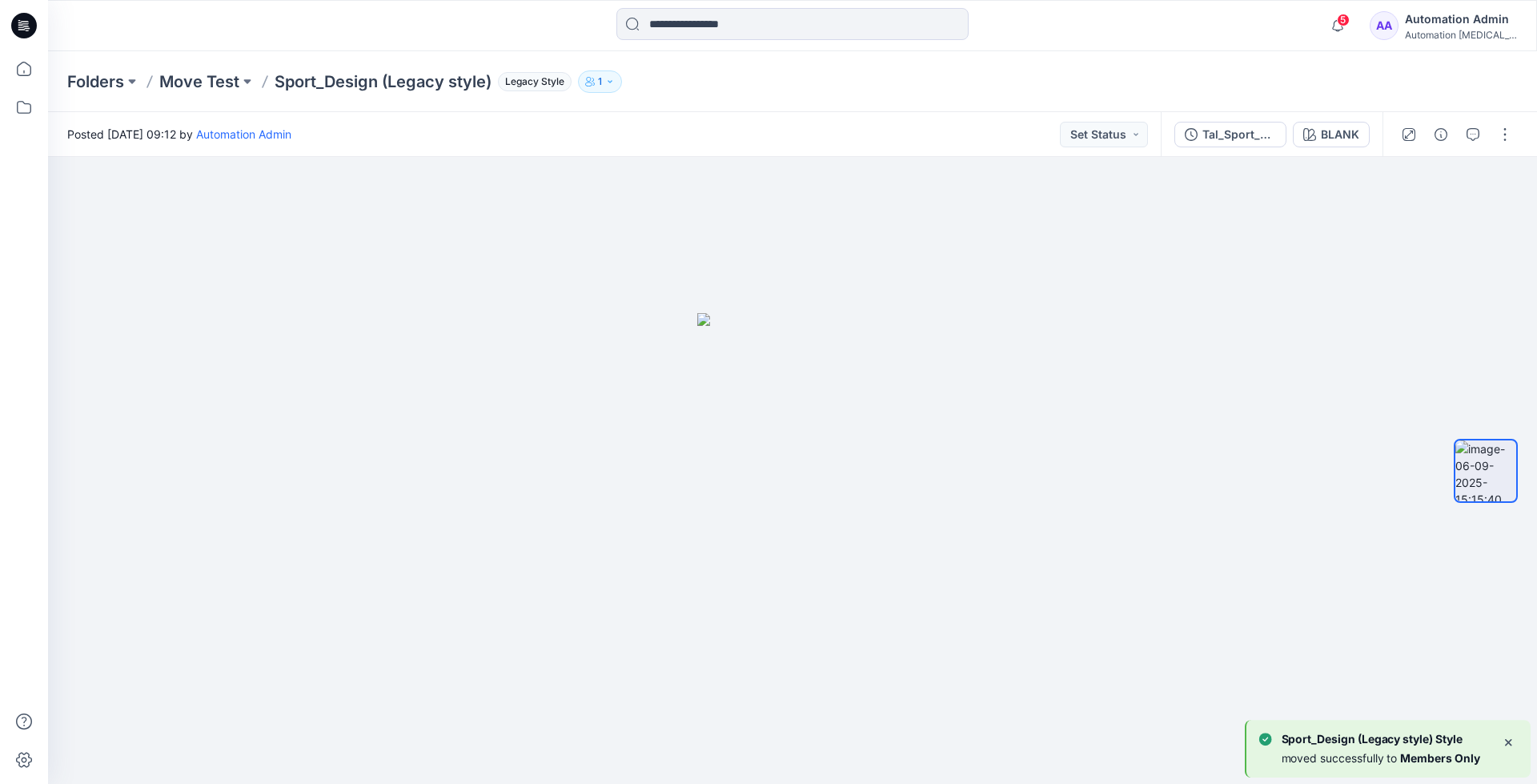
scroll to position [51, 0]
click at [222, 78] on p "Members Only" at bounding box center [215, 81] width 112 height 23
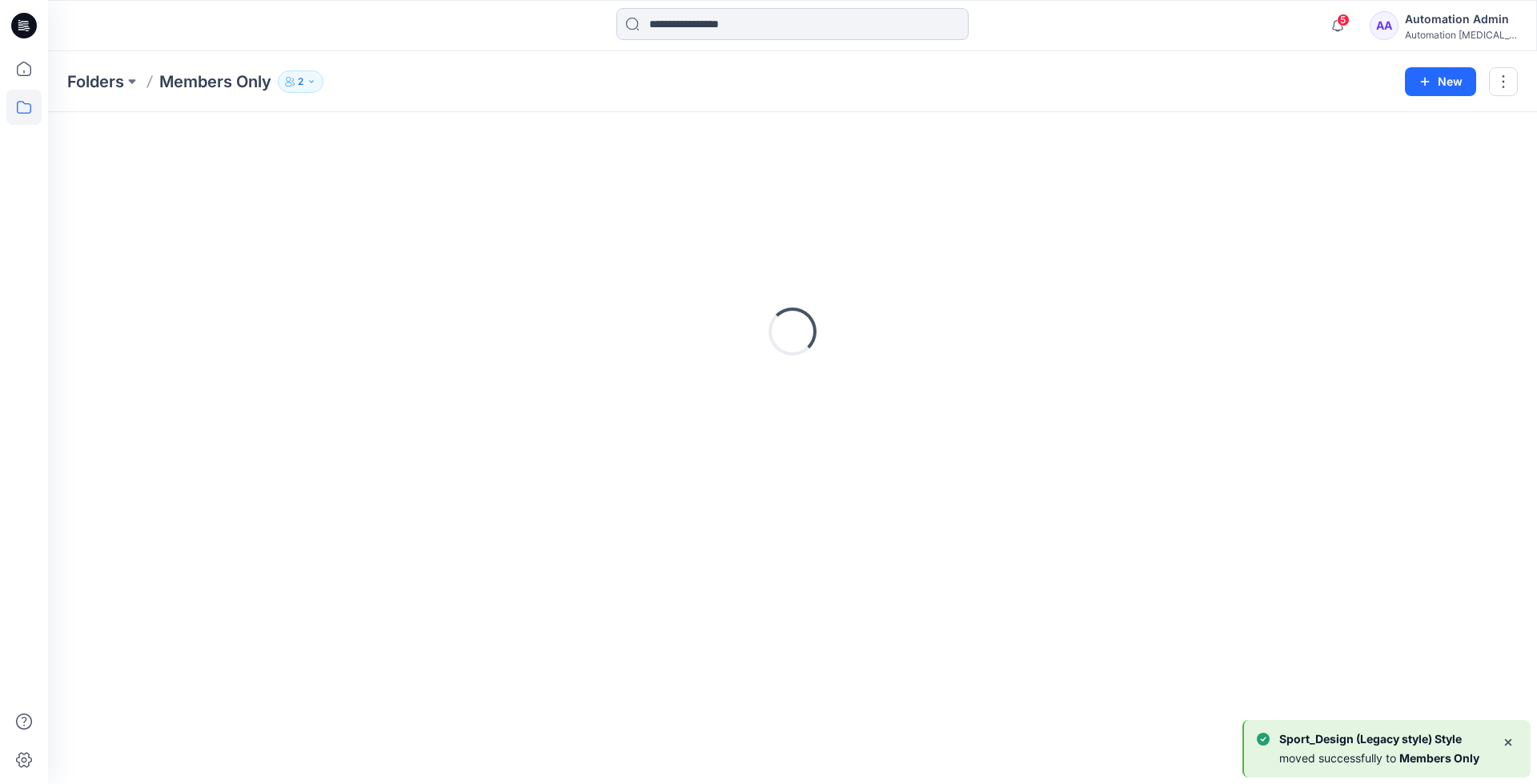
click at [738, 29] on input at bounding box center [791, 24] width 352 height 32
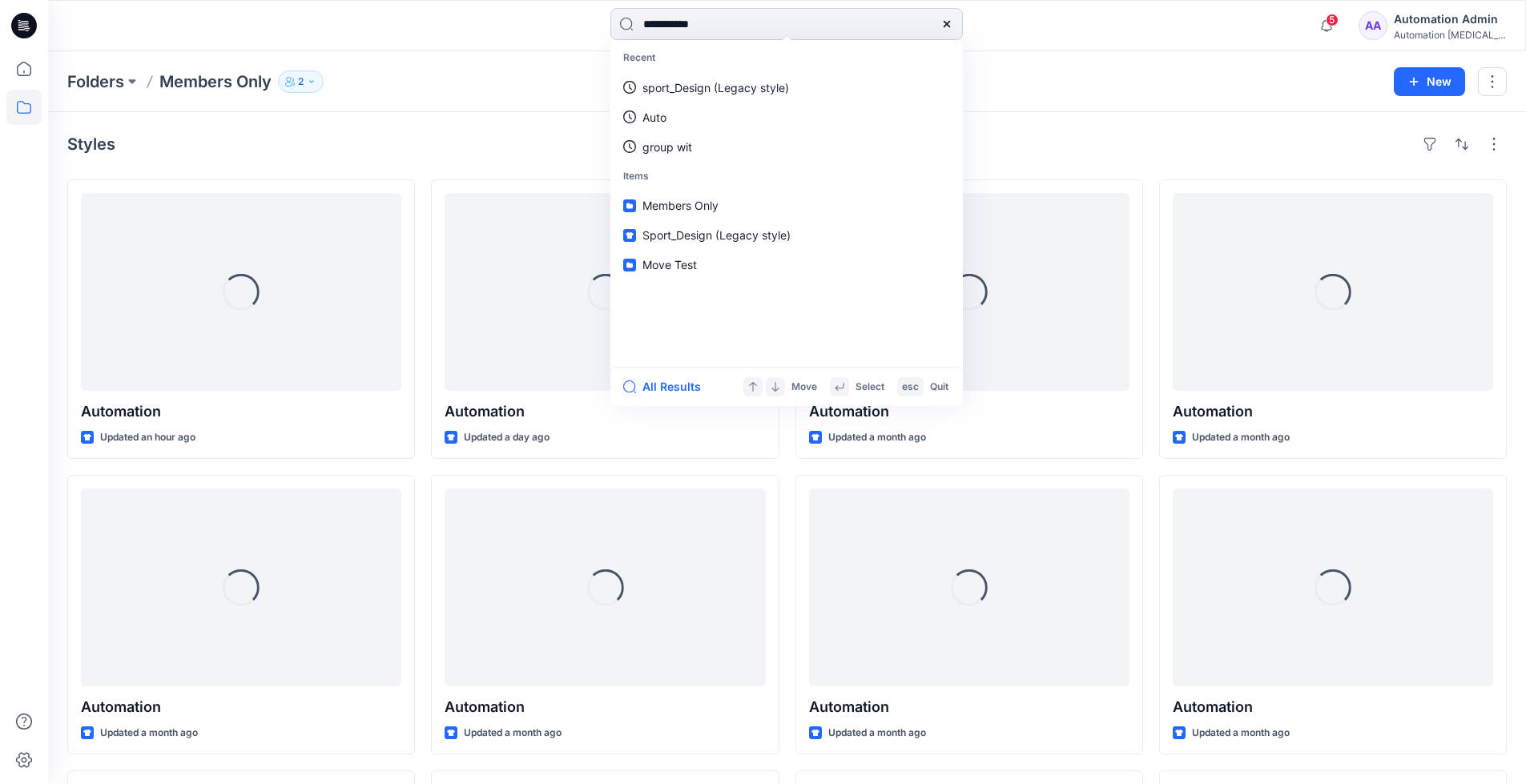
type input "**********"
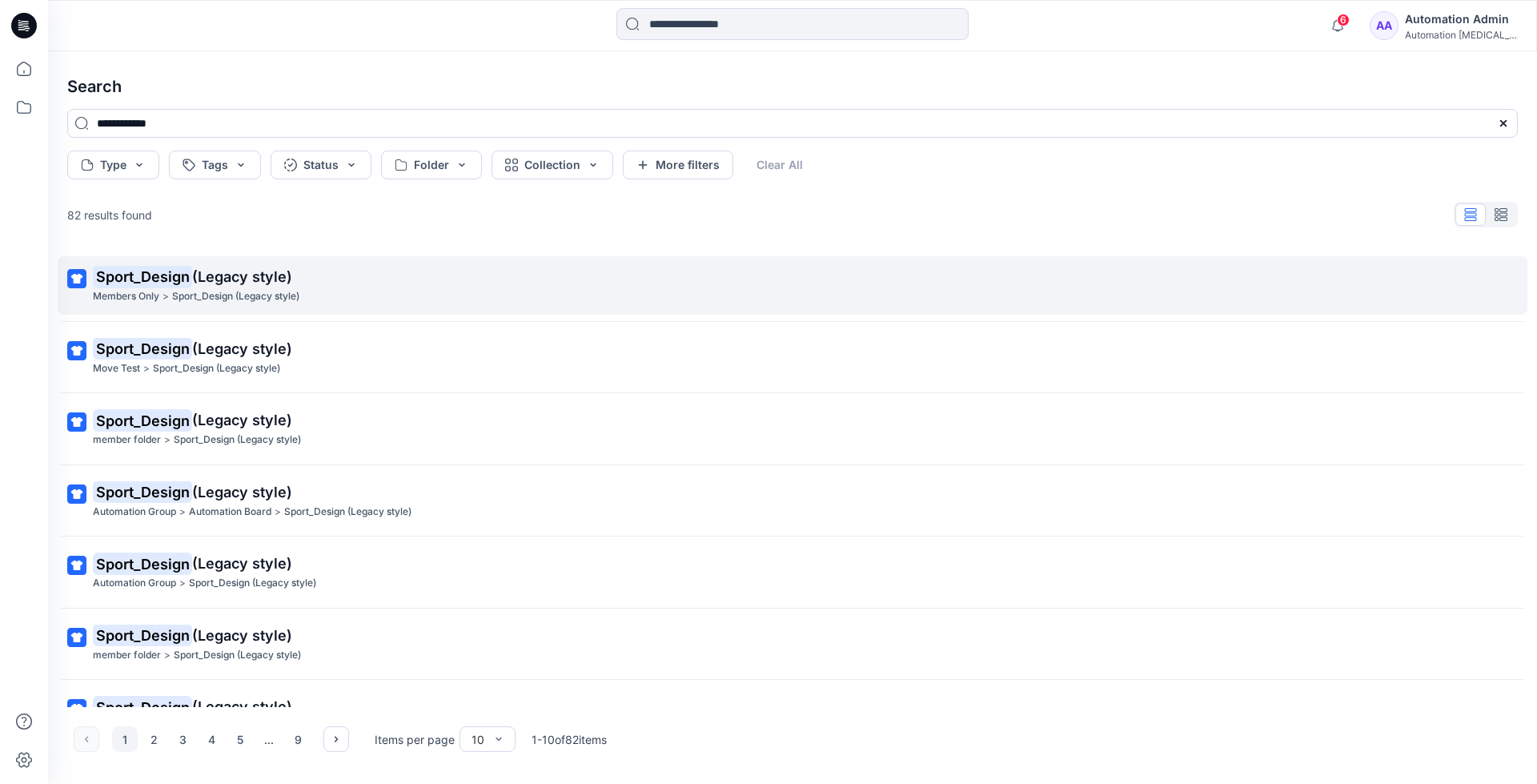
click at [177, 277] on mark "Sport_Design" at bounding box center [143, 276] width 100 height 23
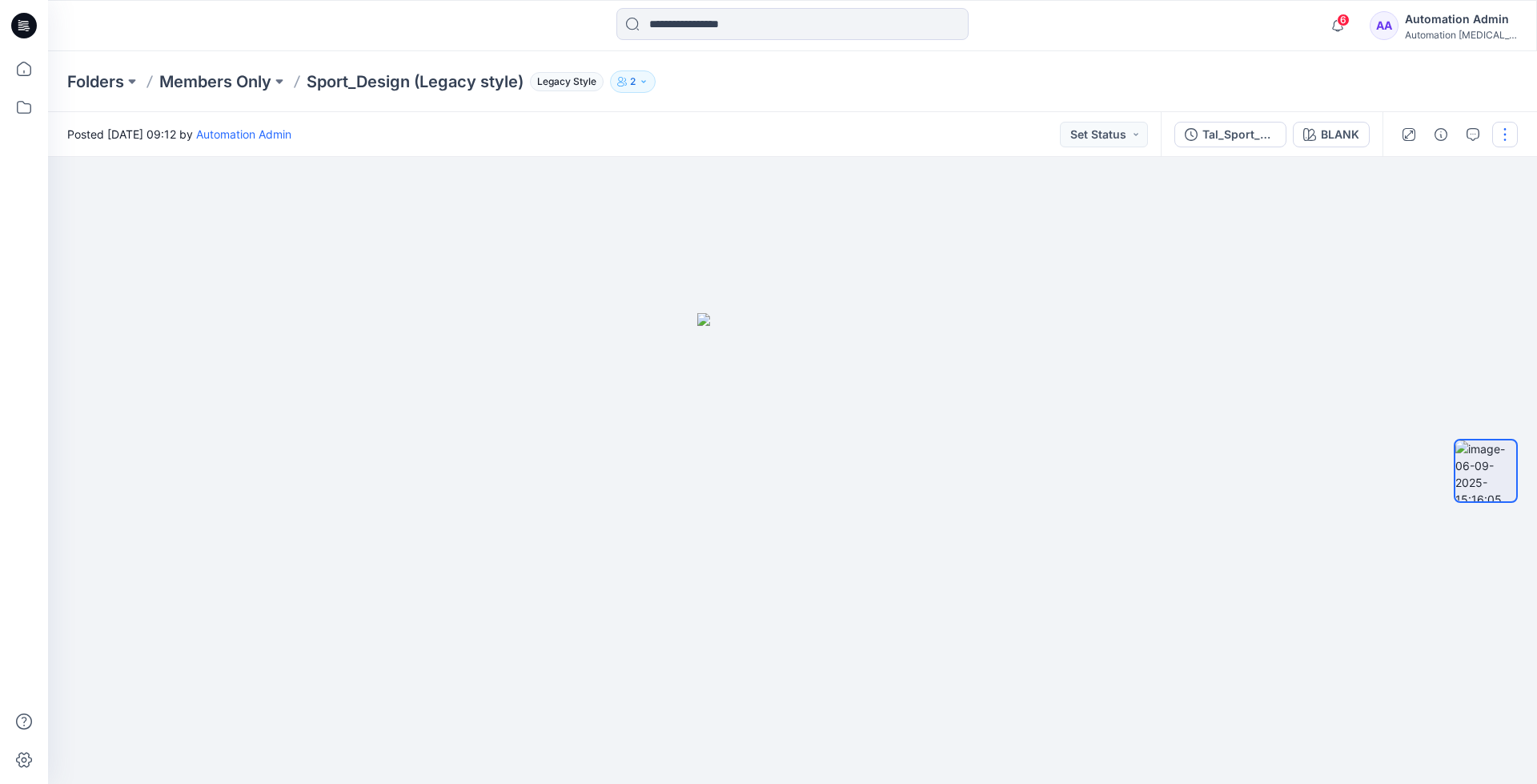
click at [1500, 129] on button "button" at bounding box center [1505, 134] width 26 height 26
click at [1410, 288] on p "Move to..." at bounding box center [1418, 290] width 52 height 16
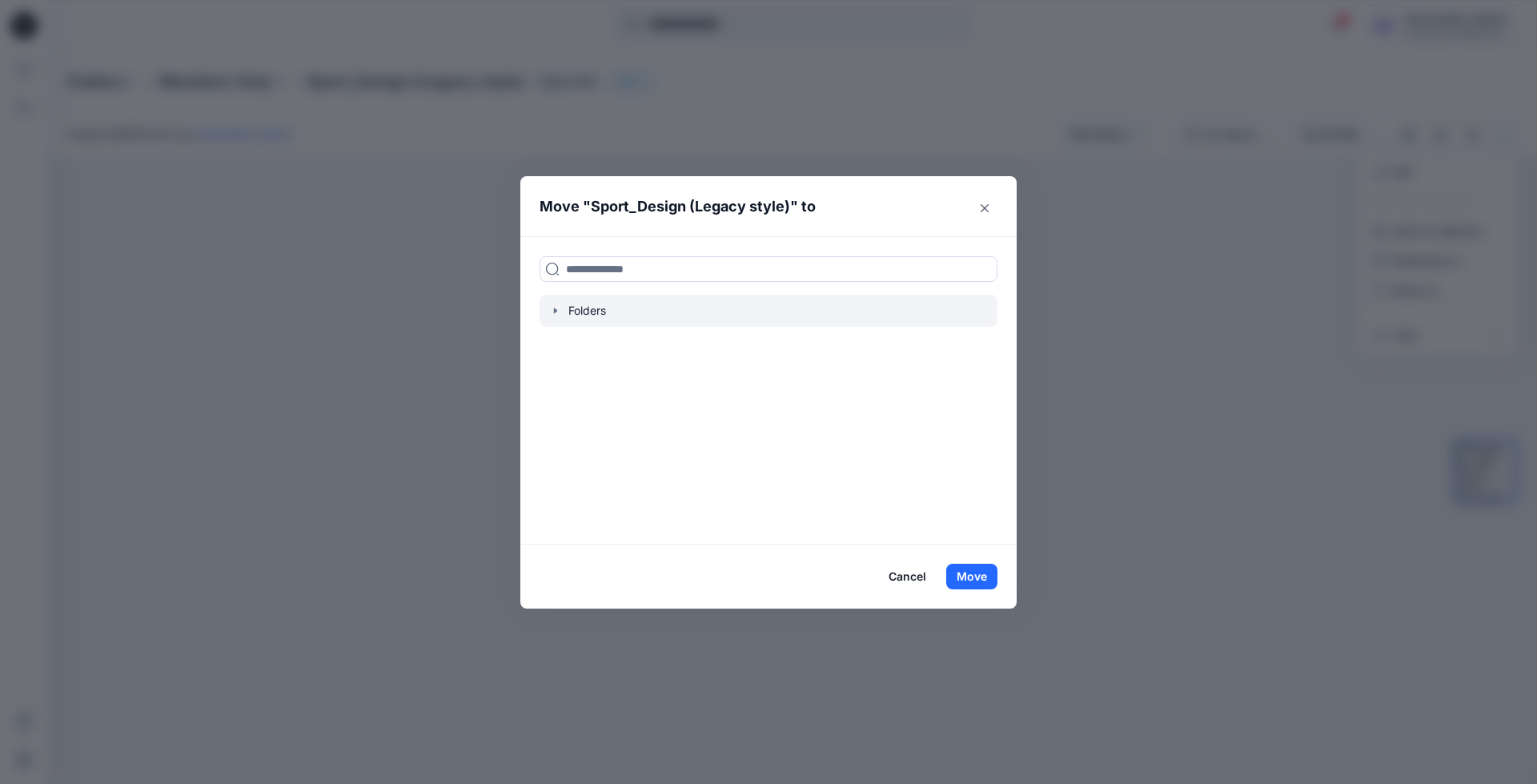
click at [558, 312] on icon "button" at bounding box center [556, 311] width 13 height 13
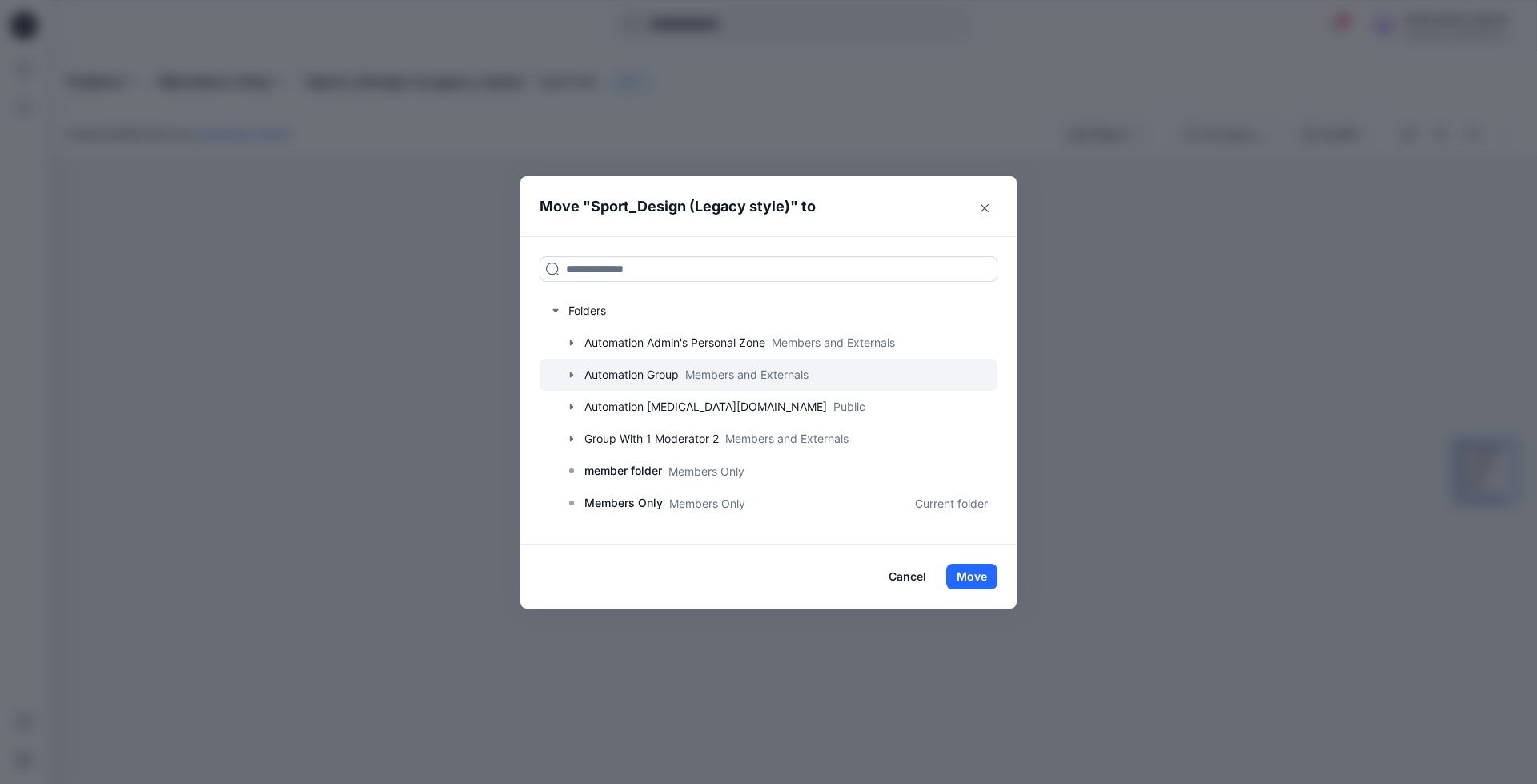
click at [611, 372] on div at bounding box center [768, 374] width 458 height 32
click at [573, 374] on icon "button" at bounding box center [571, 375] width 13 height 13
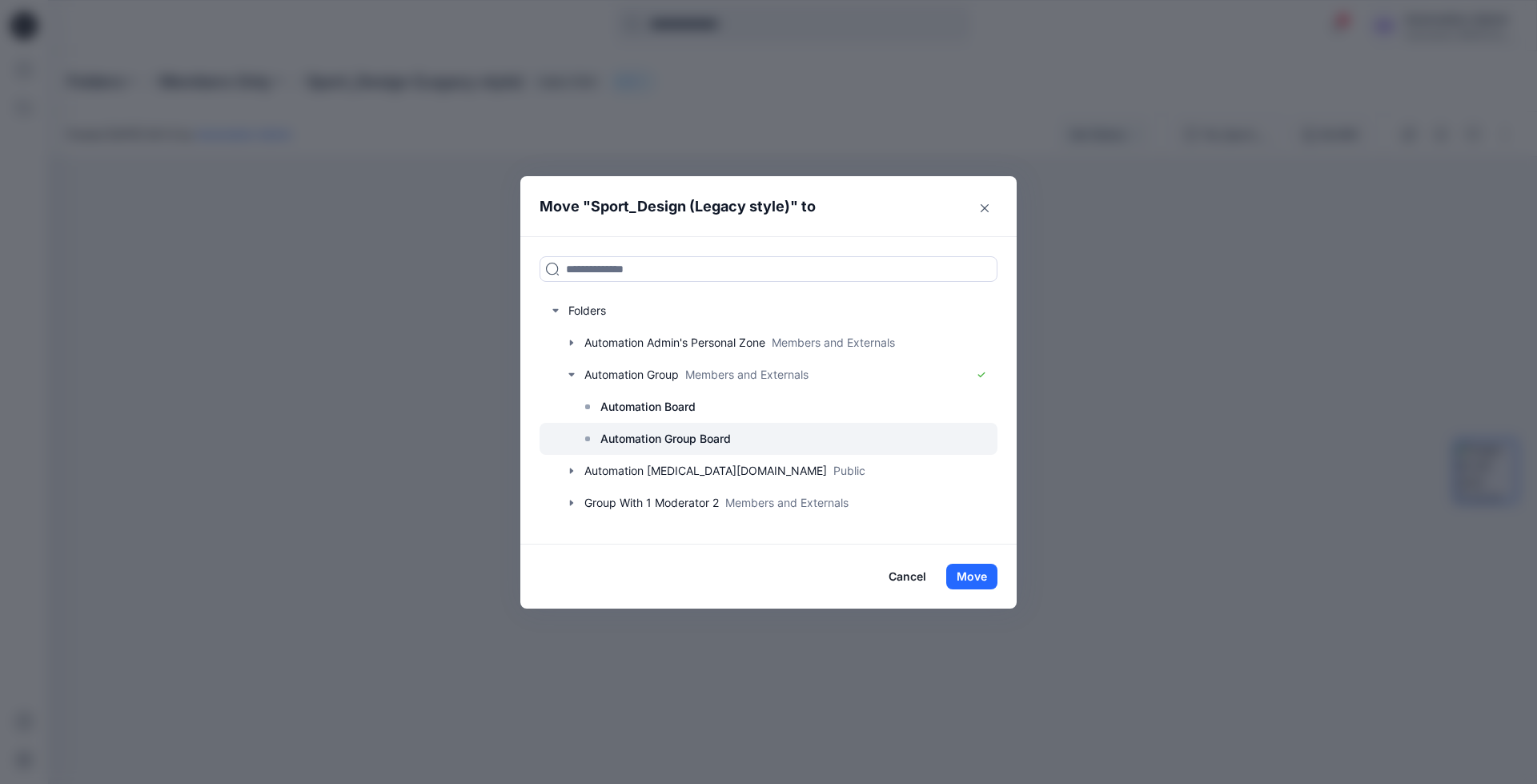
click at [652, 432] on p "Automation Group Board" at bounding box center [665, 438] width 131 height 19
click at [977, 577] on button "Move" at bounding box center [971, 577] width 51 height 26
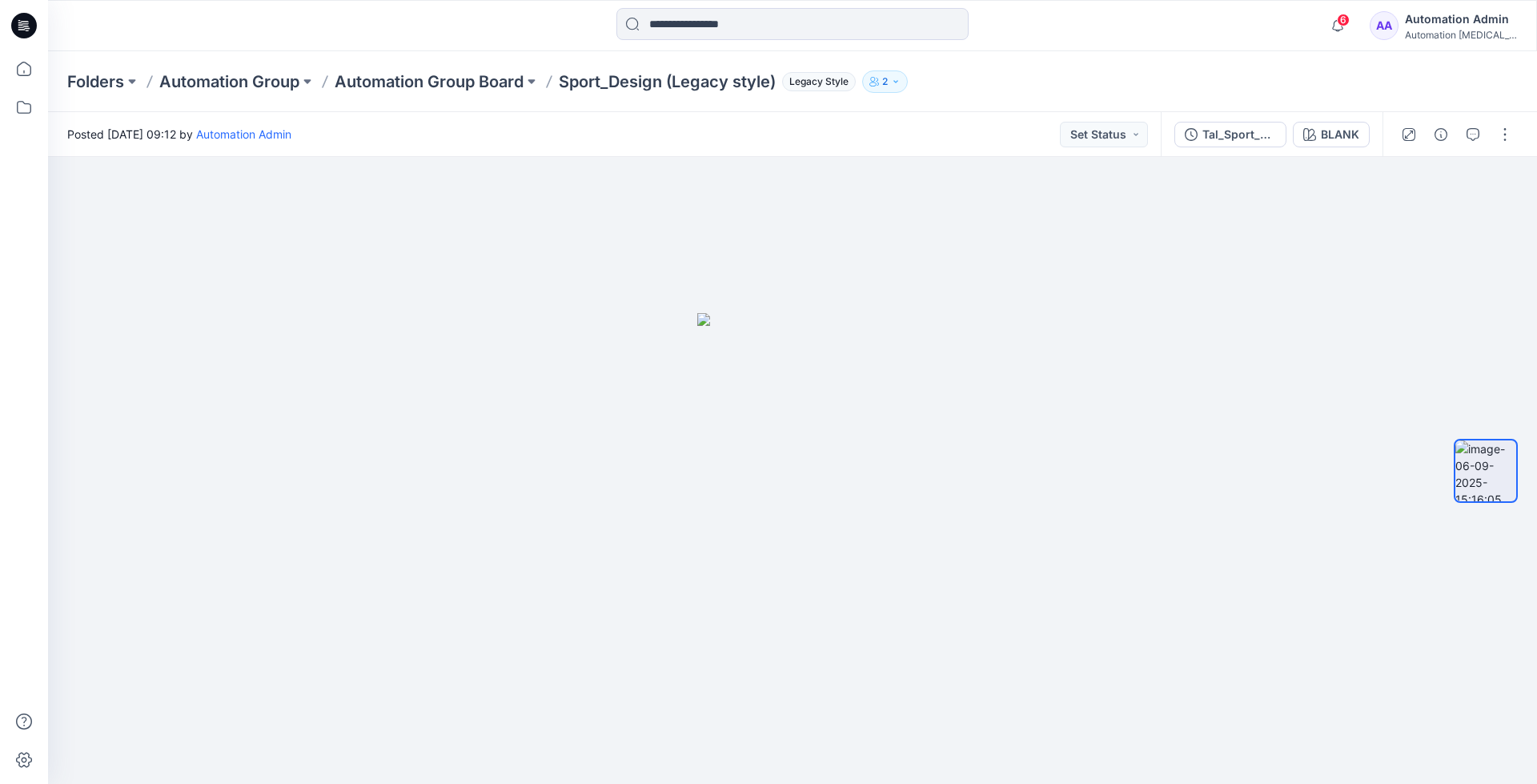
click at [1453, 25] on div "Automation Admin" at bounding box center [1460, 19] width 112 height 19
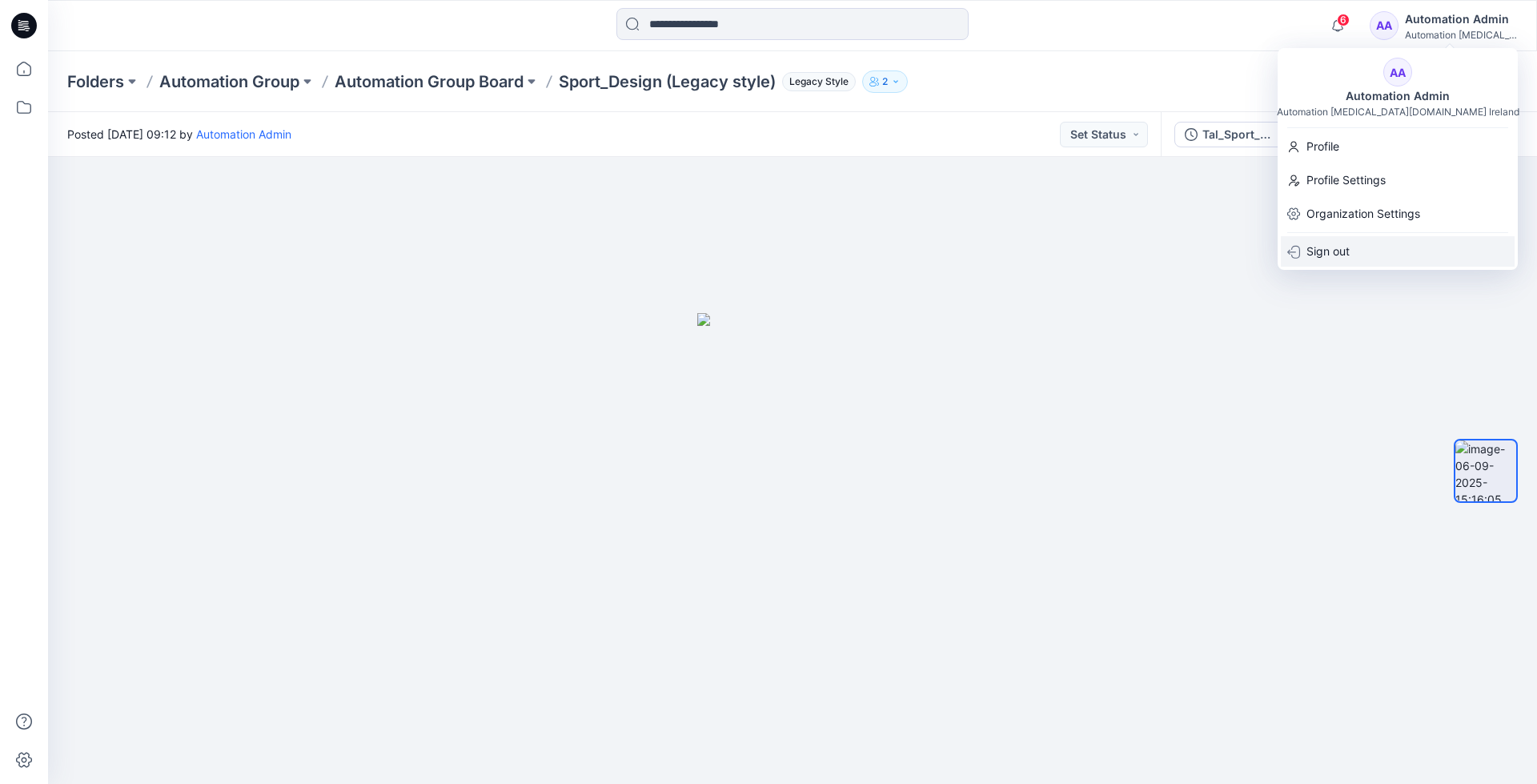
click at [1322, 255] on p "Sign out" at bounding box center [1328, 250] width 43 height 30
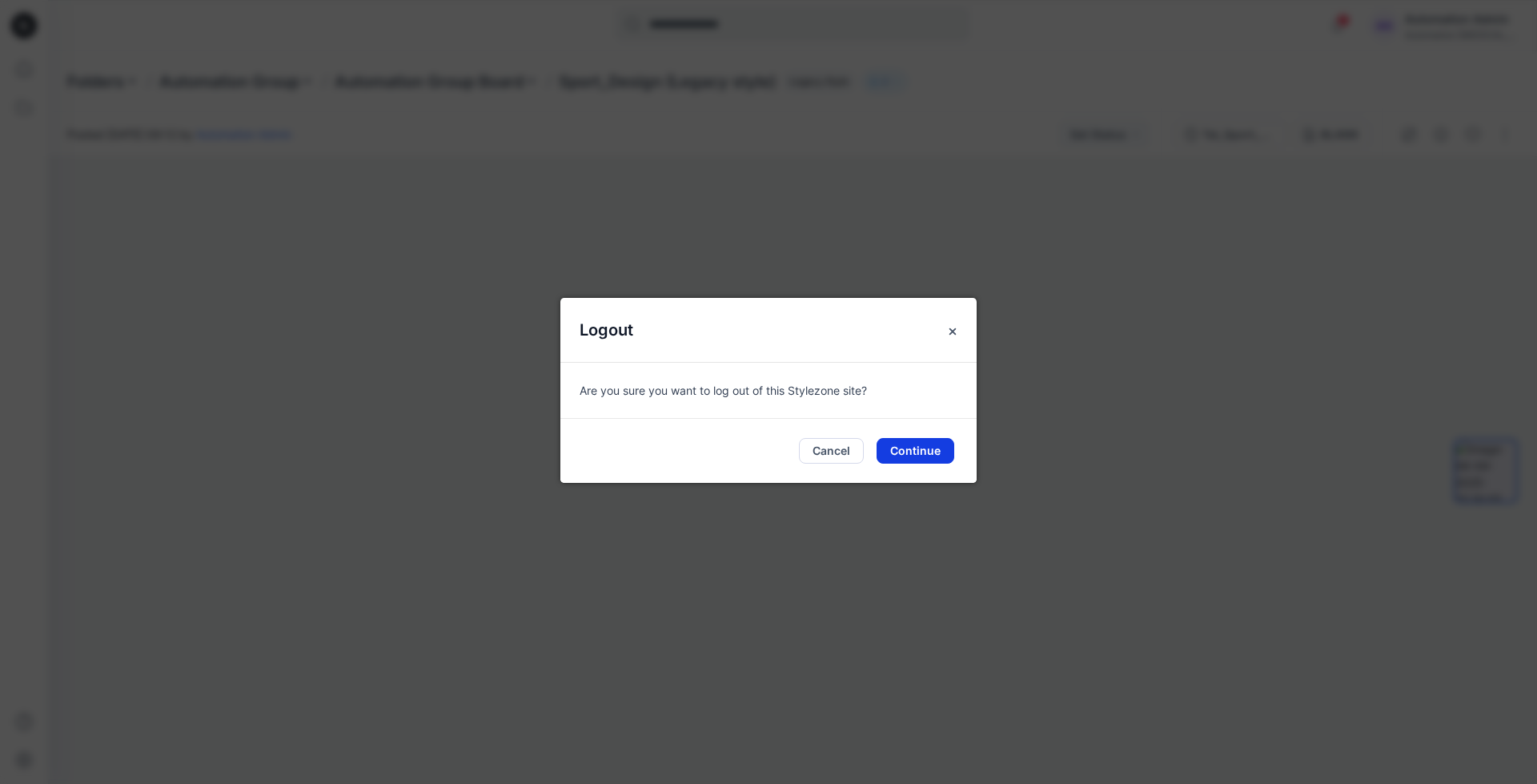
click at [927, 447] on button "Continue" at bounding box center [915, 450] width 78 height 26
